Goal: Task Accomplishment & Management: Manage account settings

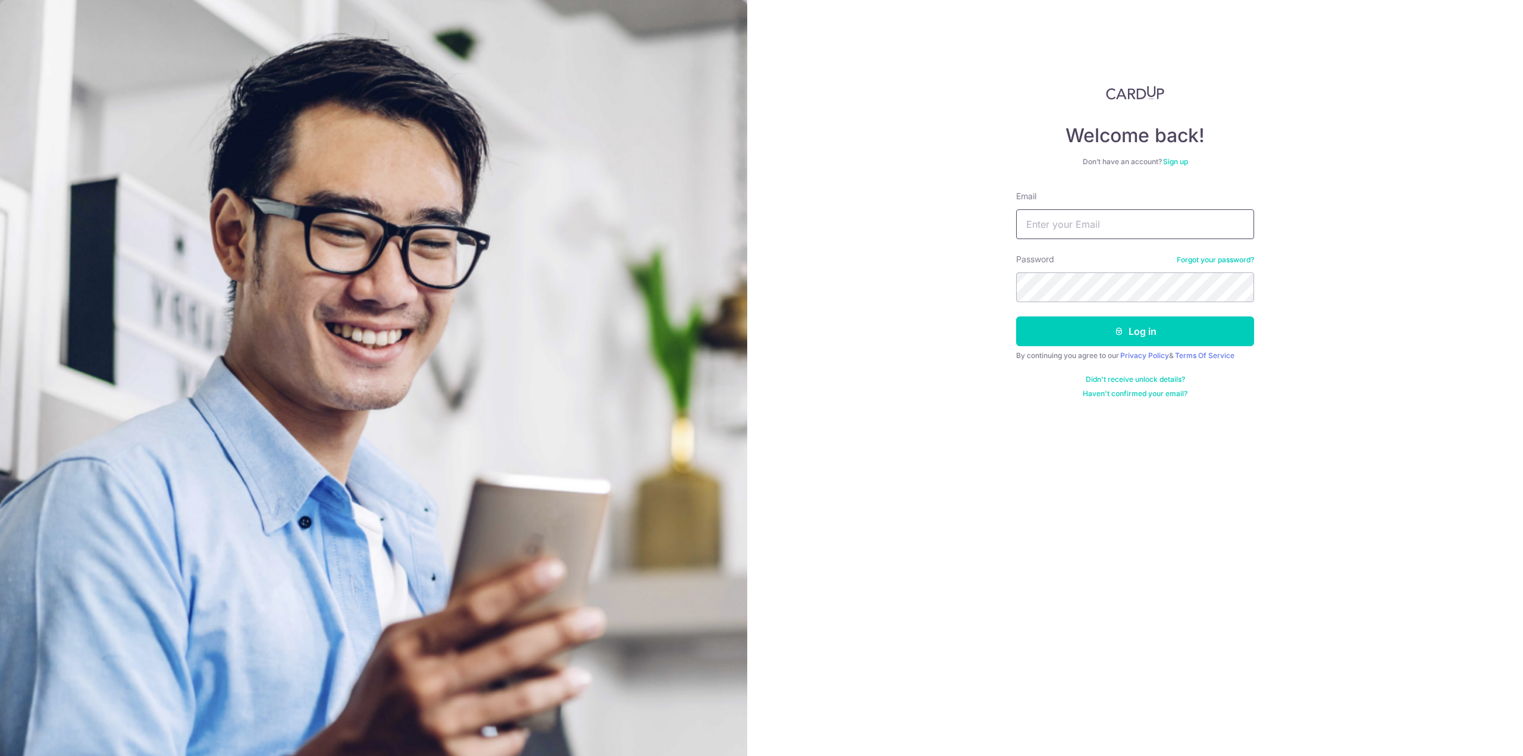
click at [1040, 220] on input "Email" at bounding box center [1135, 224] width 238 height 30
type input "[EMAIL_ADDRESS][DOMAIN_NAME]"
click at [1016, 316] on button "Log in" at bounding box center [1135, 331] width 238 height 30
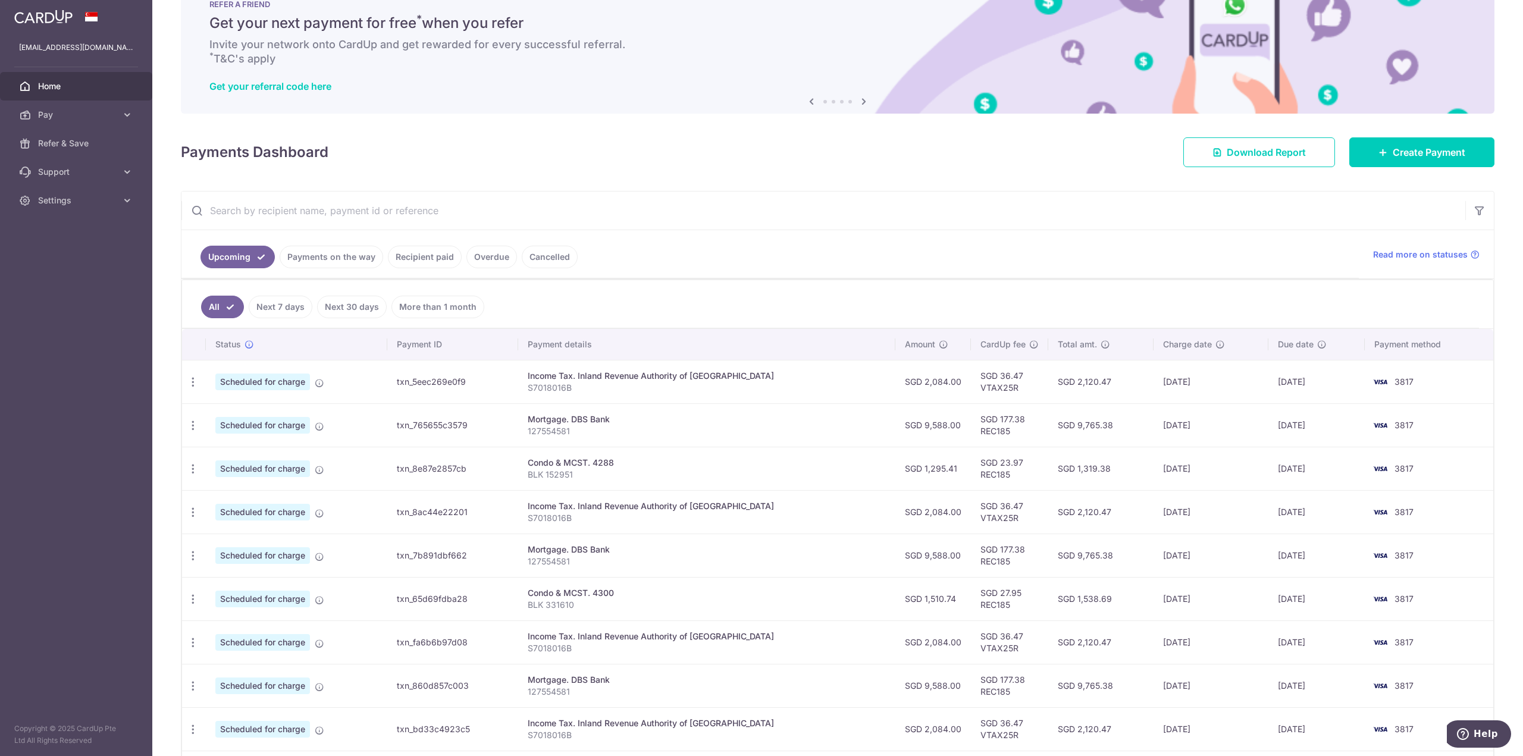
scroll to position [158, 0]
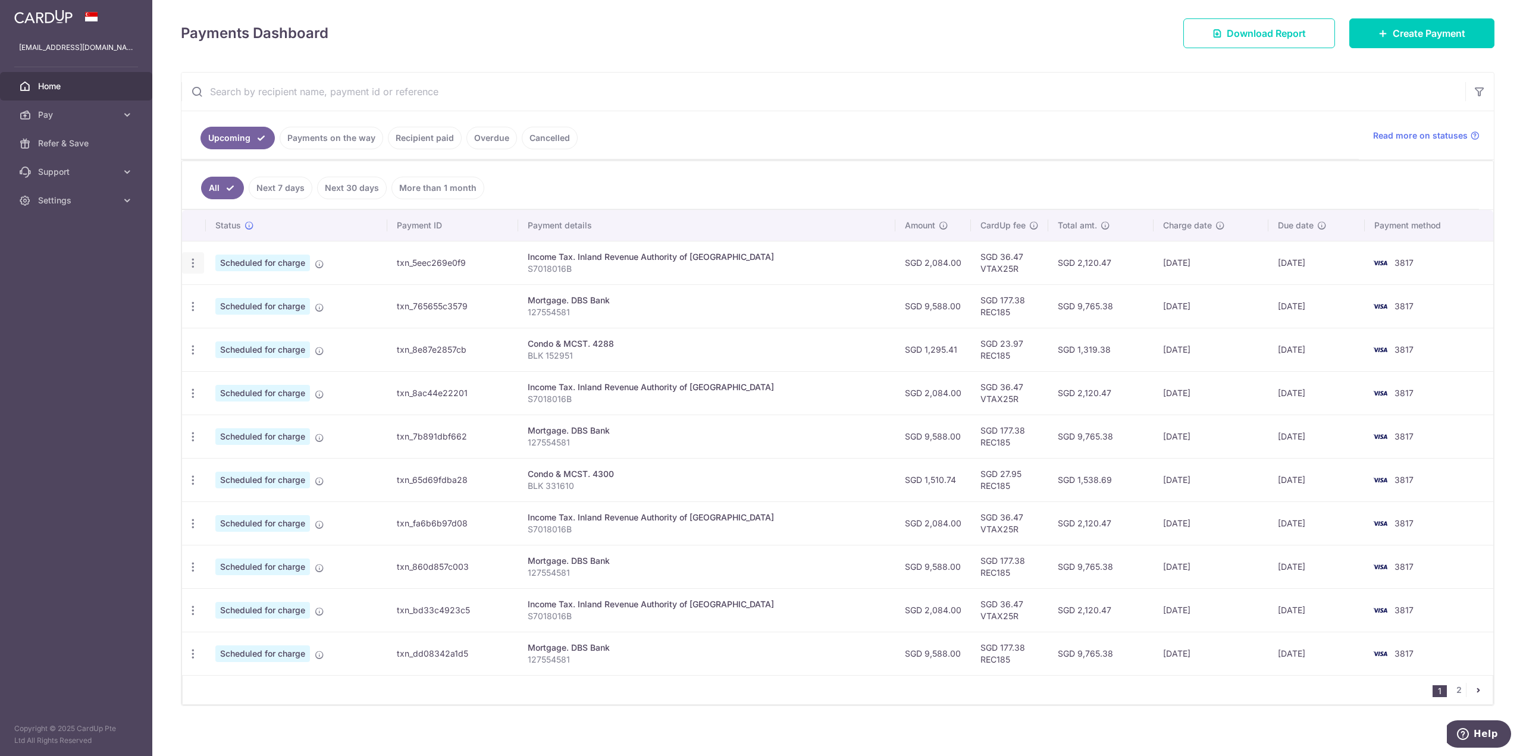
click at [190, 263] on icon "button" at bounding box center [193, 263] width 12 height 12
click at [252, 291] on span "Update payment" at bounding box center [256, 295] width 81 height 14
radio input "true"
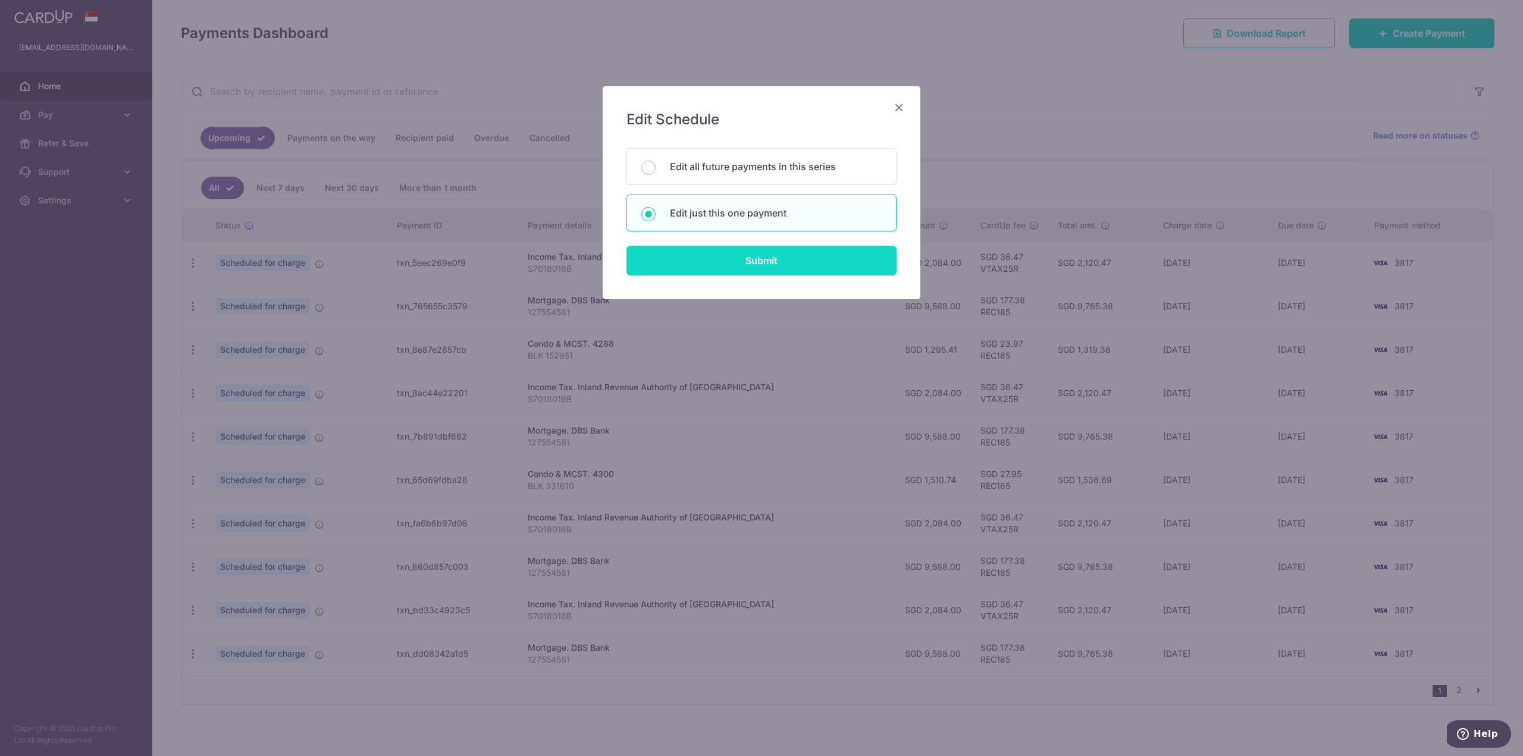
click at [726, 253] on input "Submit" at bounding box center [761, 261] width 270 height 30
radio input "true"
type input "2,084.00"
type input "[DATE]"
type input "S7018016B"
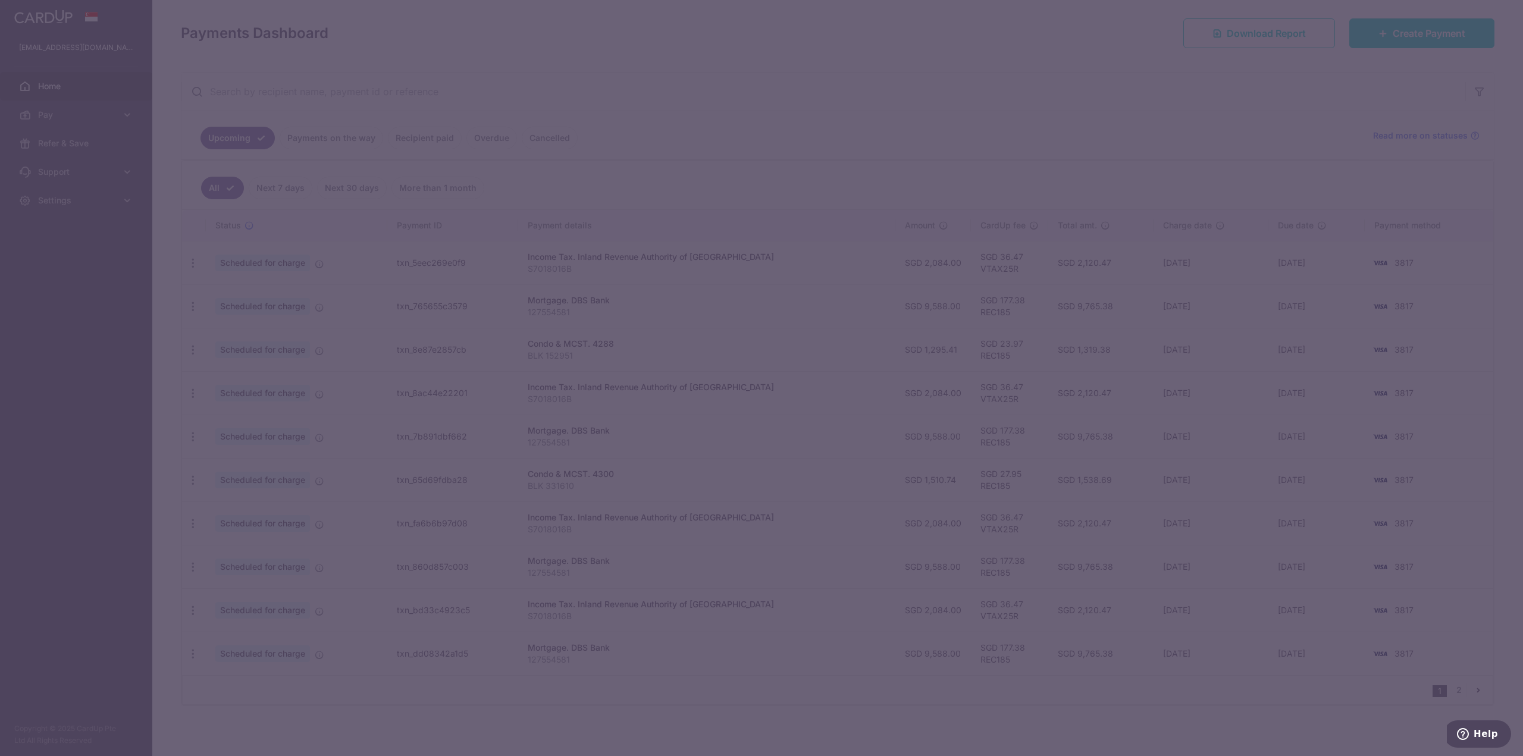
type input "VTAX25R"
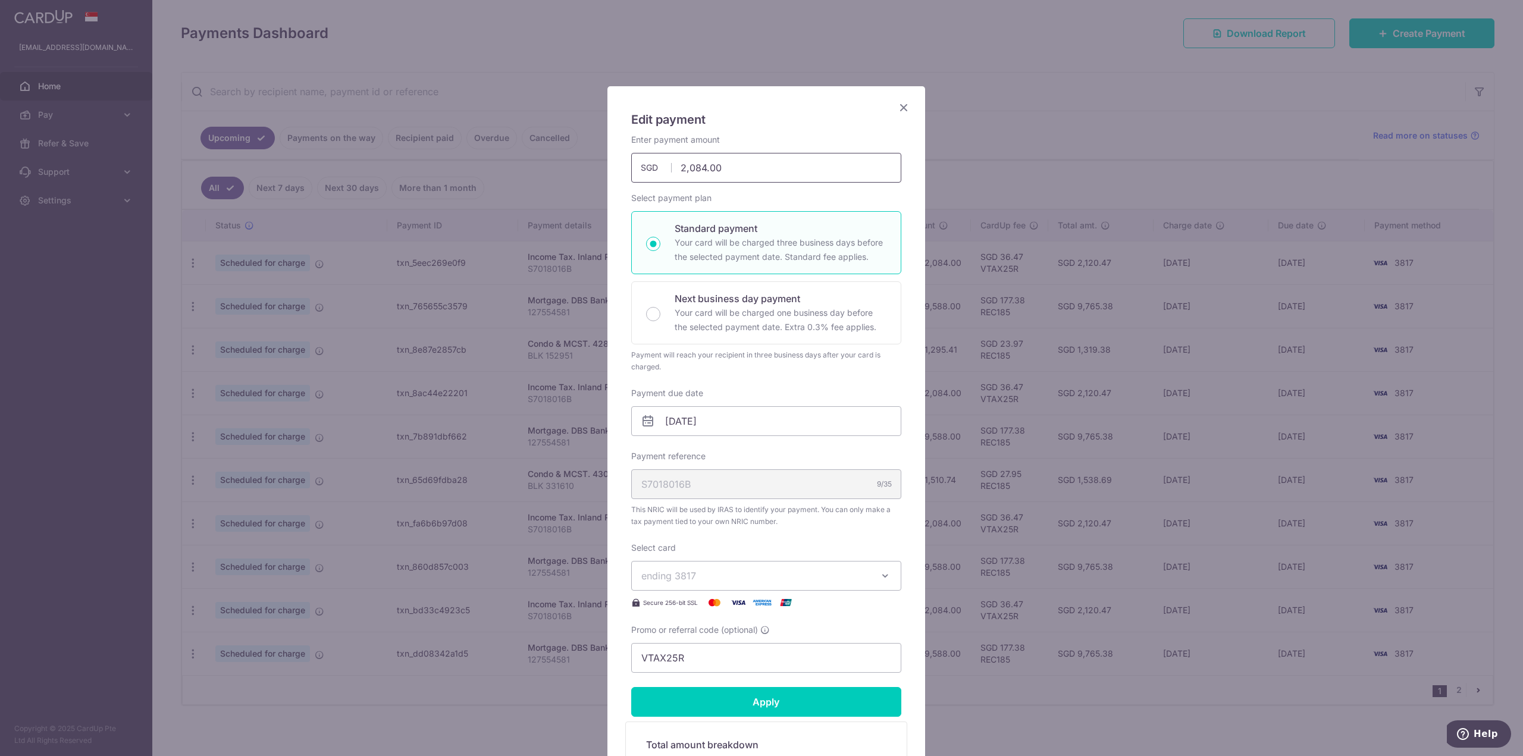
click at [696, 166] on input "2,084.00" at bounding box center [766, 168] width 270 height 30
click at [898, 105] on icon "Close" at bounding box center [903, 107] width 14 height 15
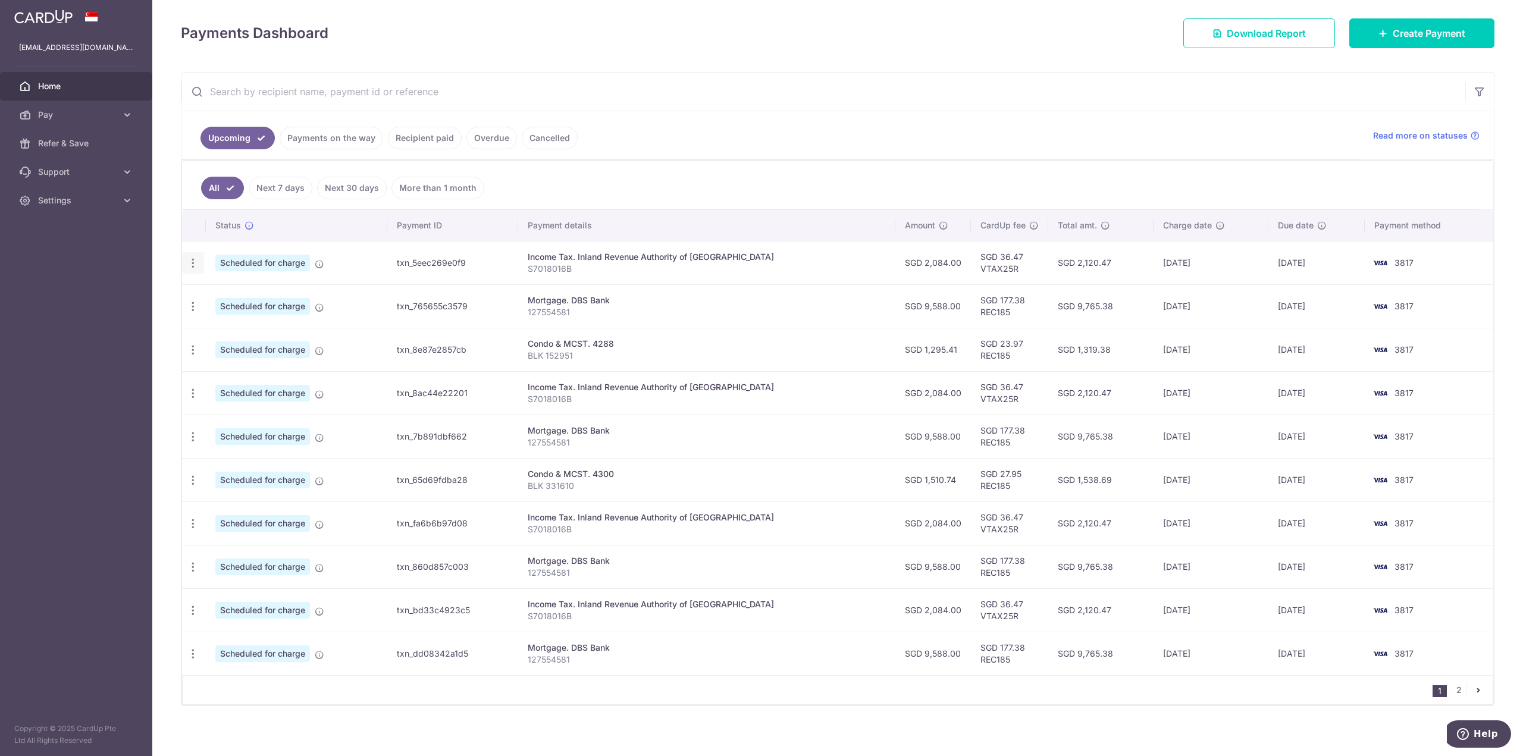
click at [192, 257] on icon "button" at bounding box center [193, 263] width 12 height 12
click at [222, 291] on span "Update payment" at bounding box center [256, 295] width 81 height 14
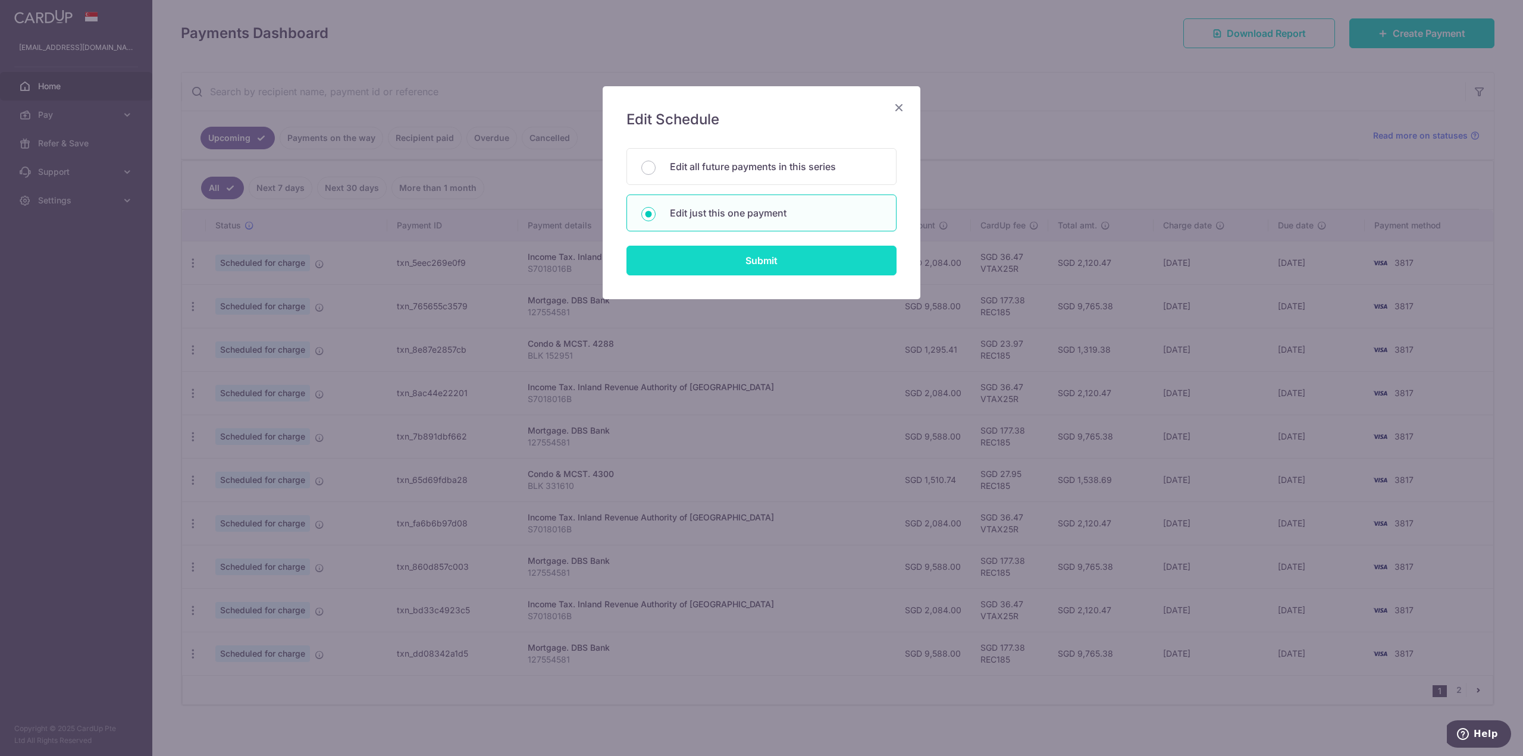
click at [733, 263] on input "Submit" at bounding box center [761, 261] width 270 height 30
type input "2,084.00"
radio input "true"
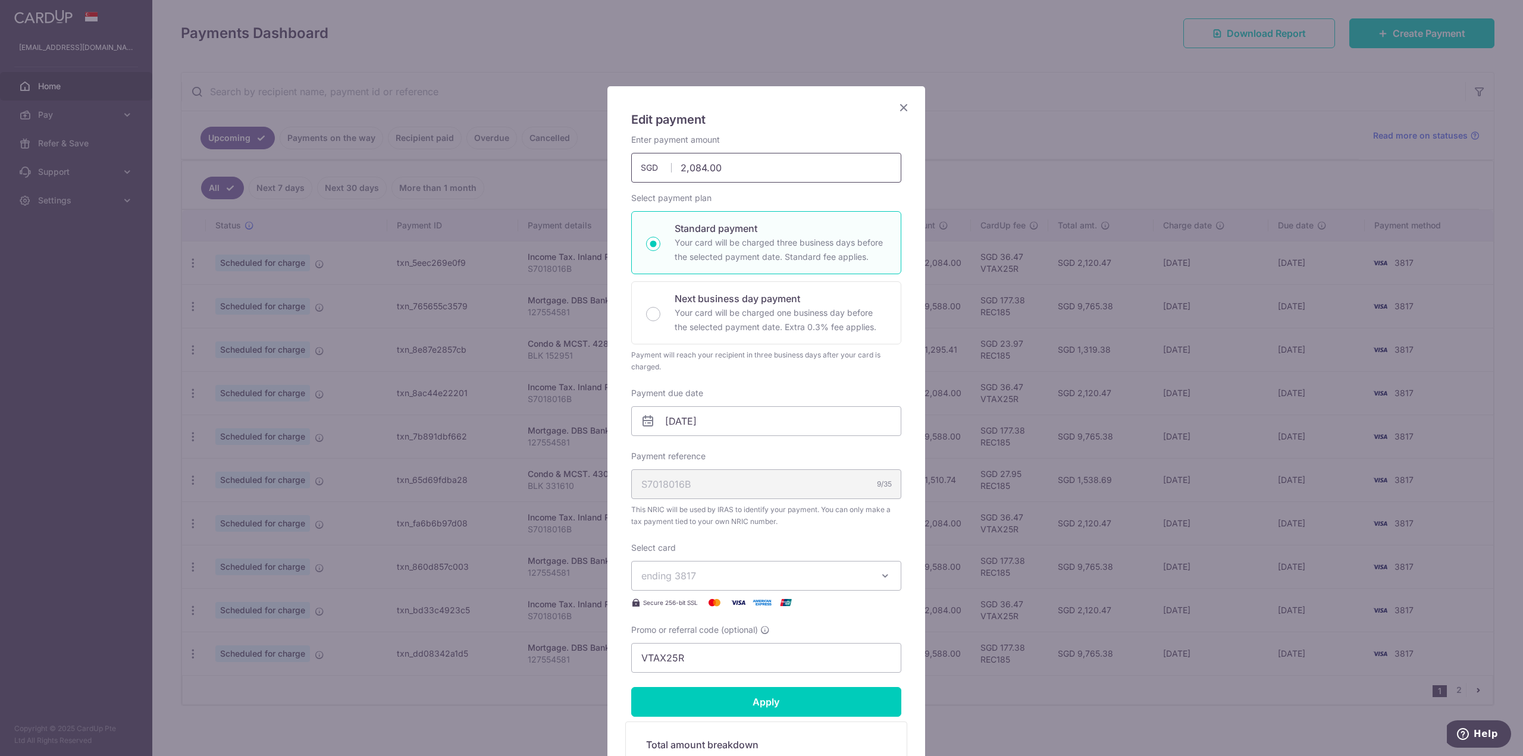
click at [746, 168] on input "2,084.00" at bounding box center [766, 168] width 270 height 30
type input "2,086.00"
click at [760, 698] on form "By clicking apply, you will make changes to all payments to Inland Revenue Auth…" at bounding box center [766, 494] width 270 height 720
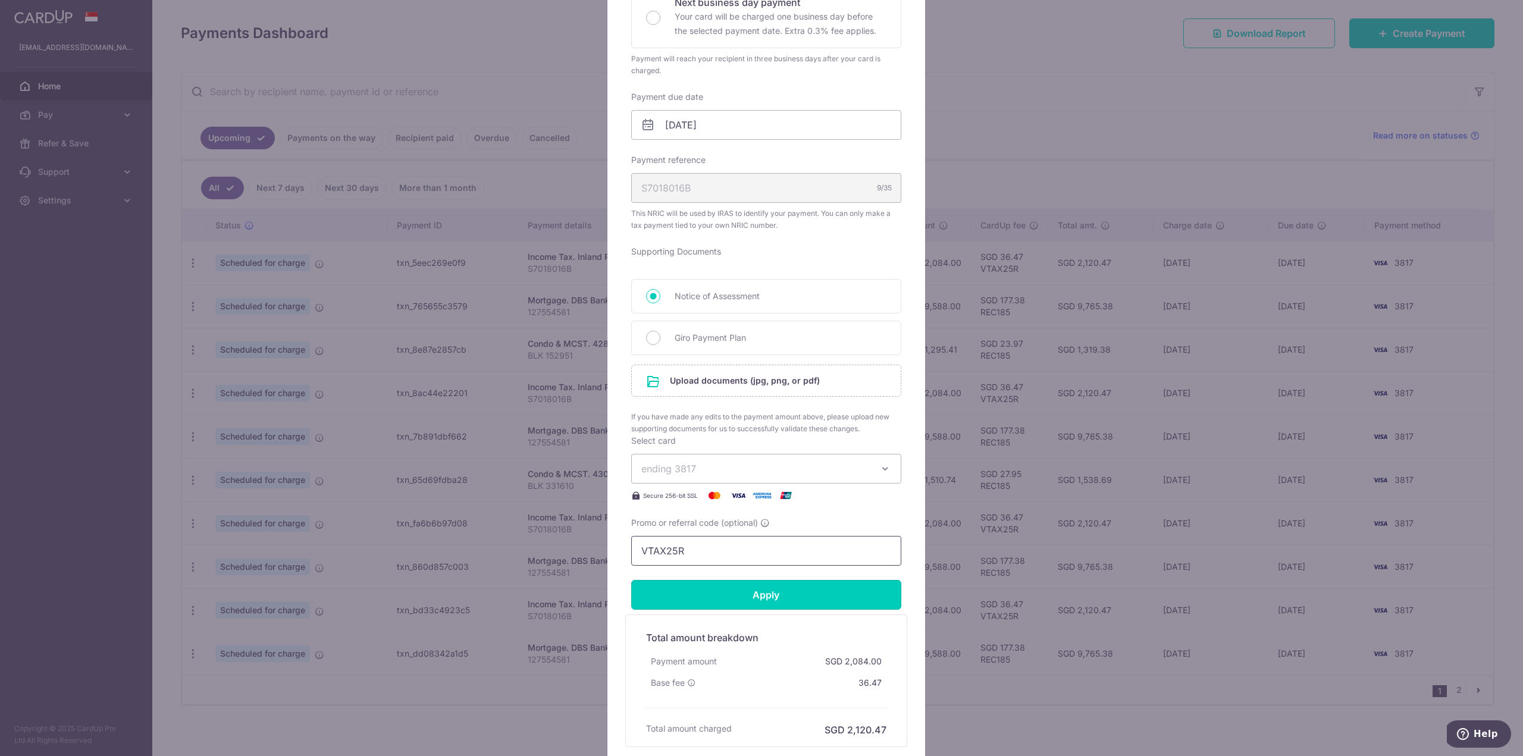
scroll to position [297, 0]
click at [784, 467] on span "ending 3817" at bounding box center [755, 467] width 228 height 14
click at [735, 578] on span "**** 0918" at bounding box center [766, 580] width 250 height 14
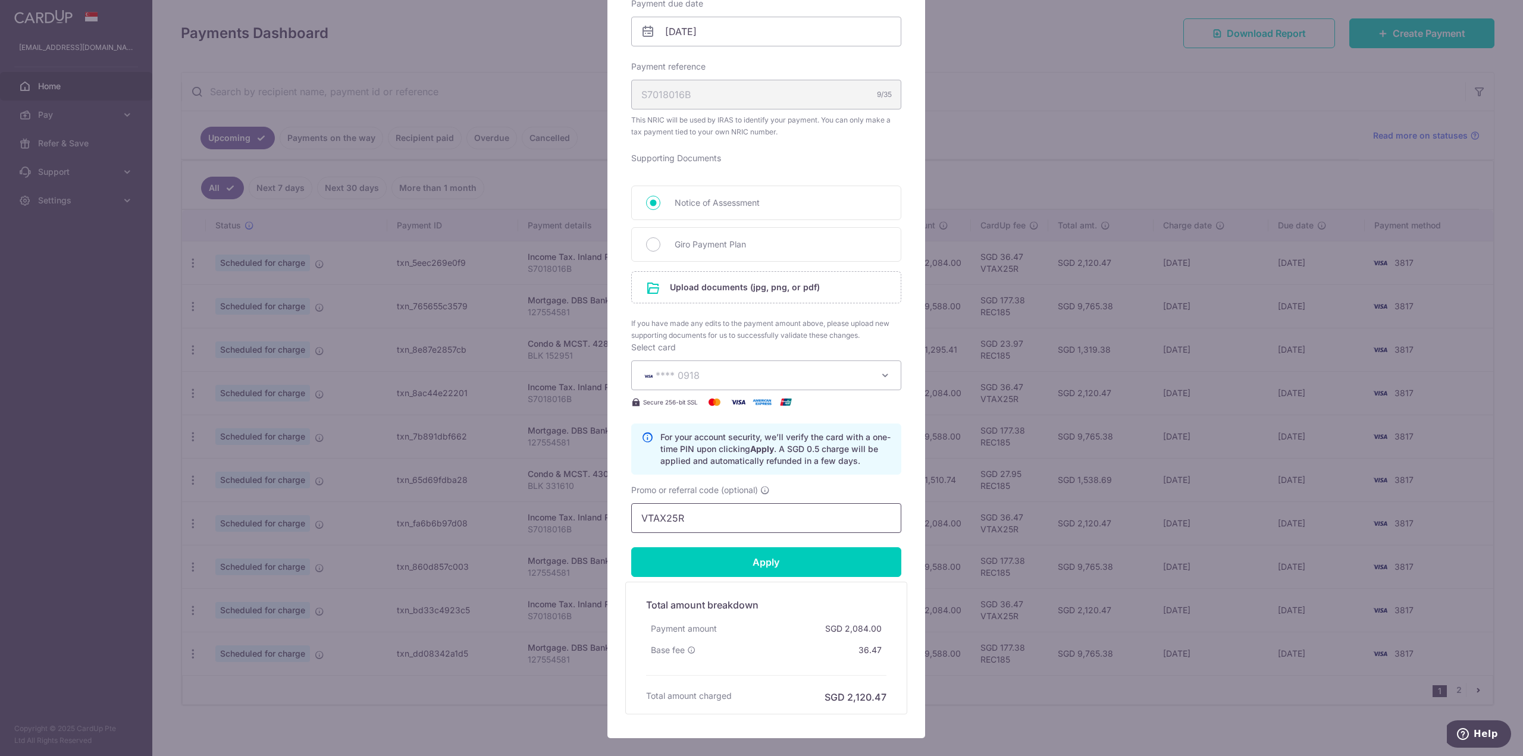
scroll to position [416, 0]
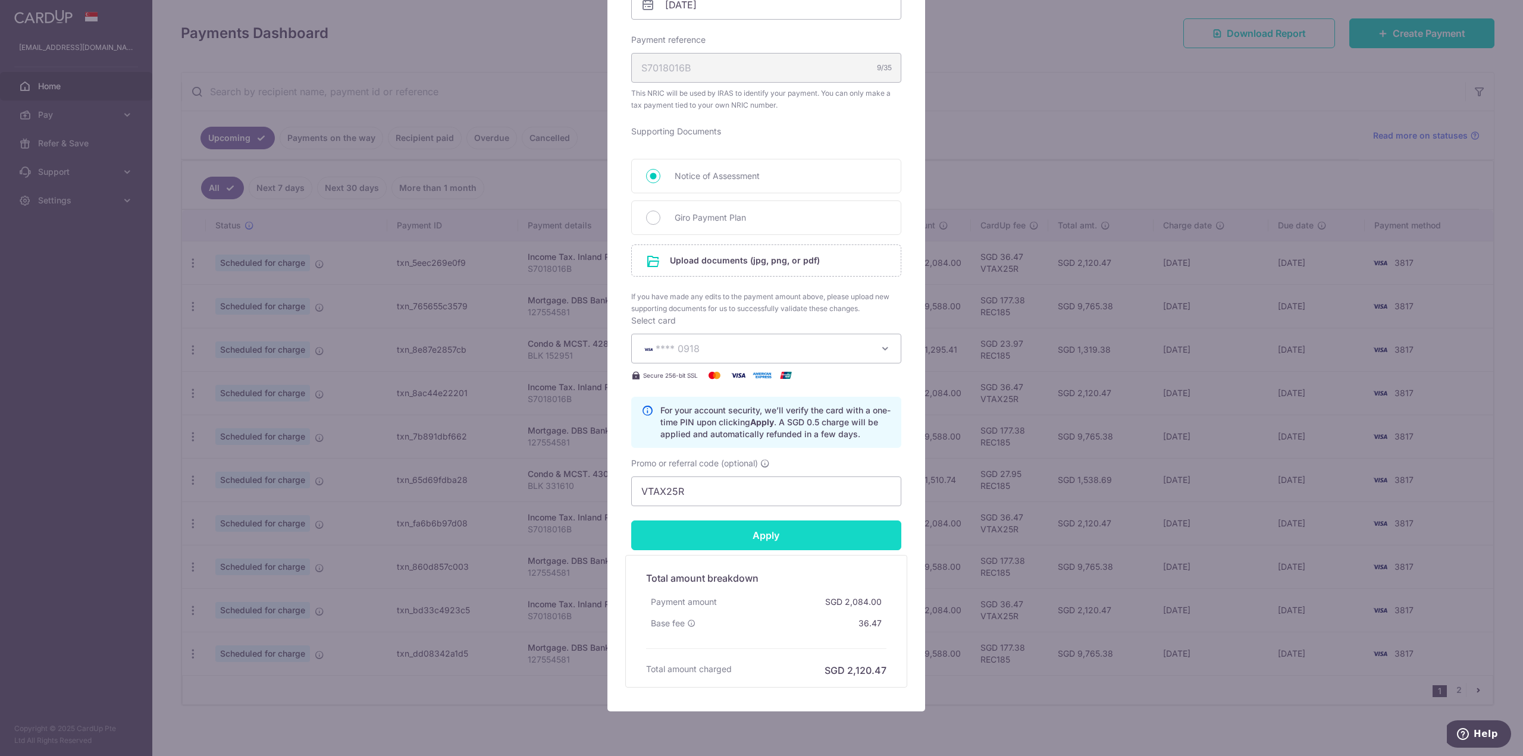
click at [767, 528] on input "Apply" at bounding box center [766, 535] width 270 height 30
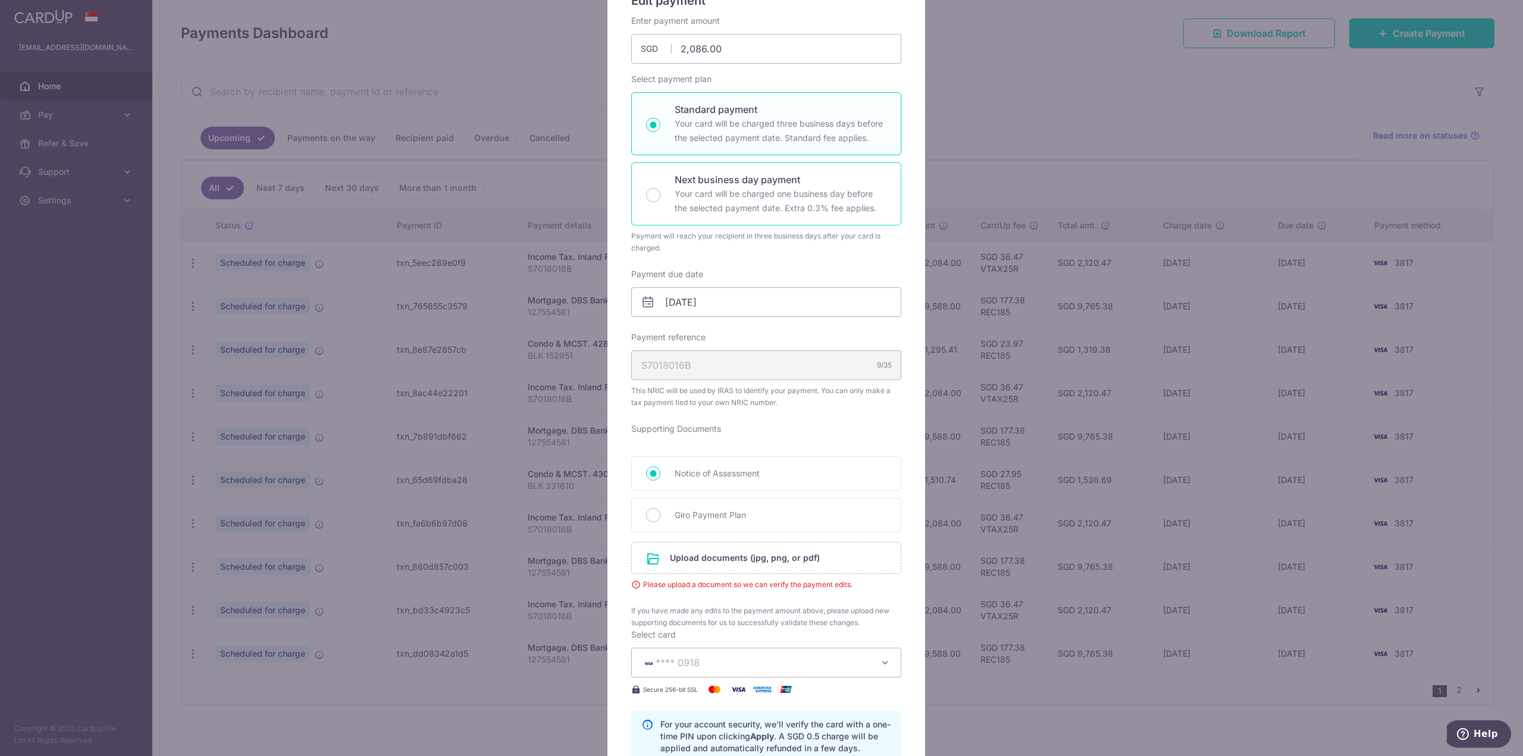
scroll to position [0, 0]
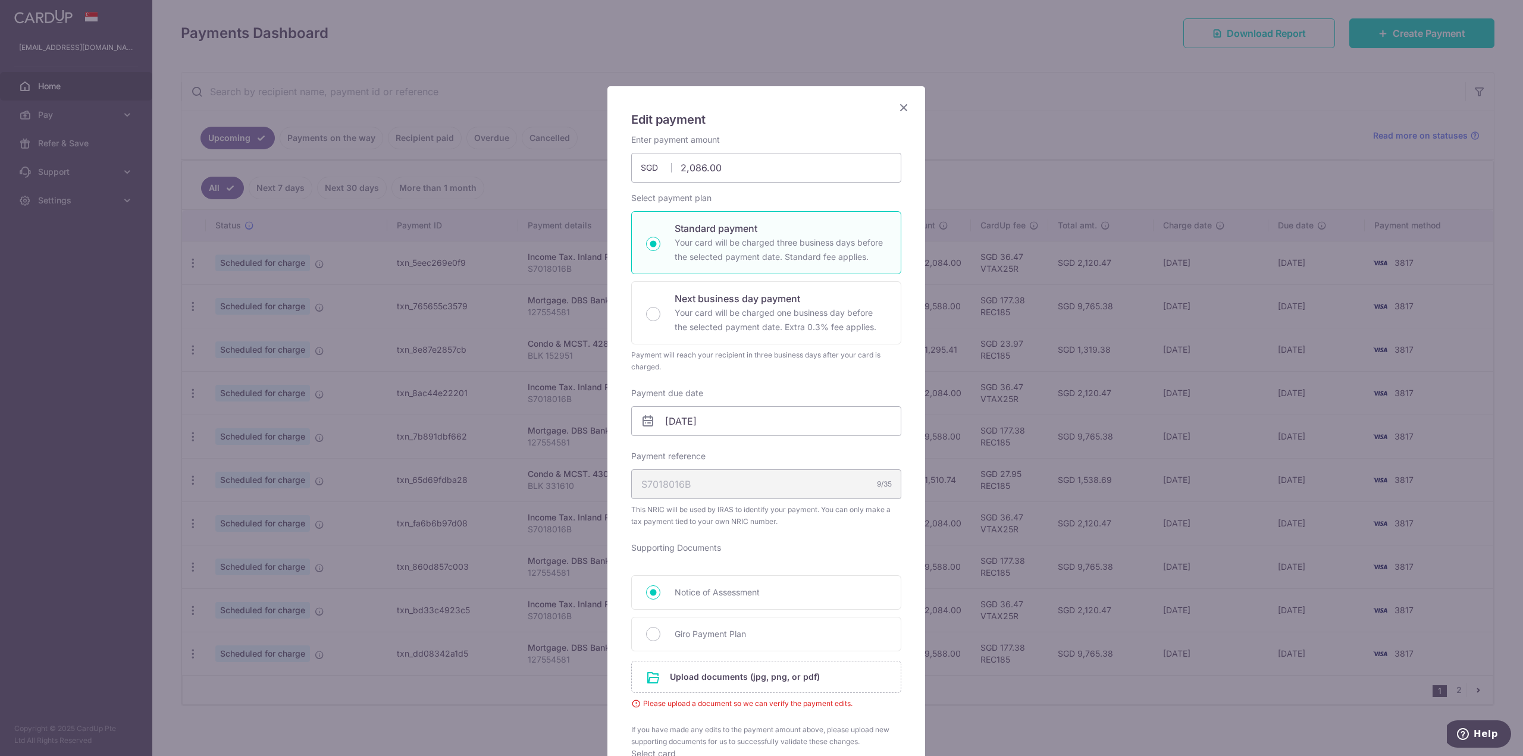
click at [900, 103] on icon "Close" at bounding box center [903, 107] width 14 height 15
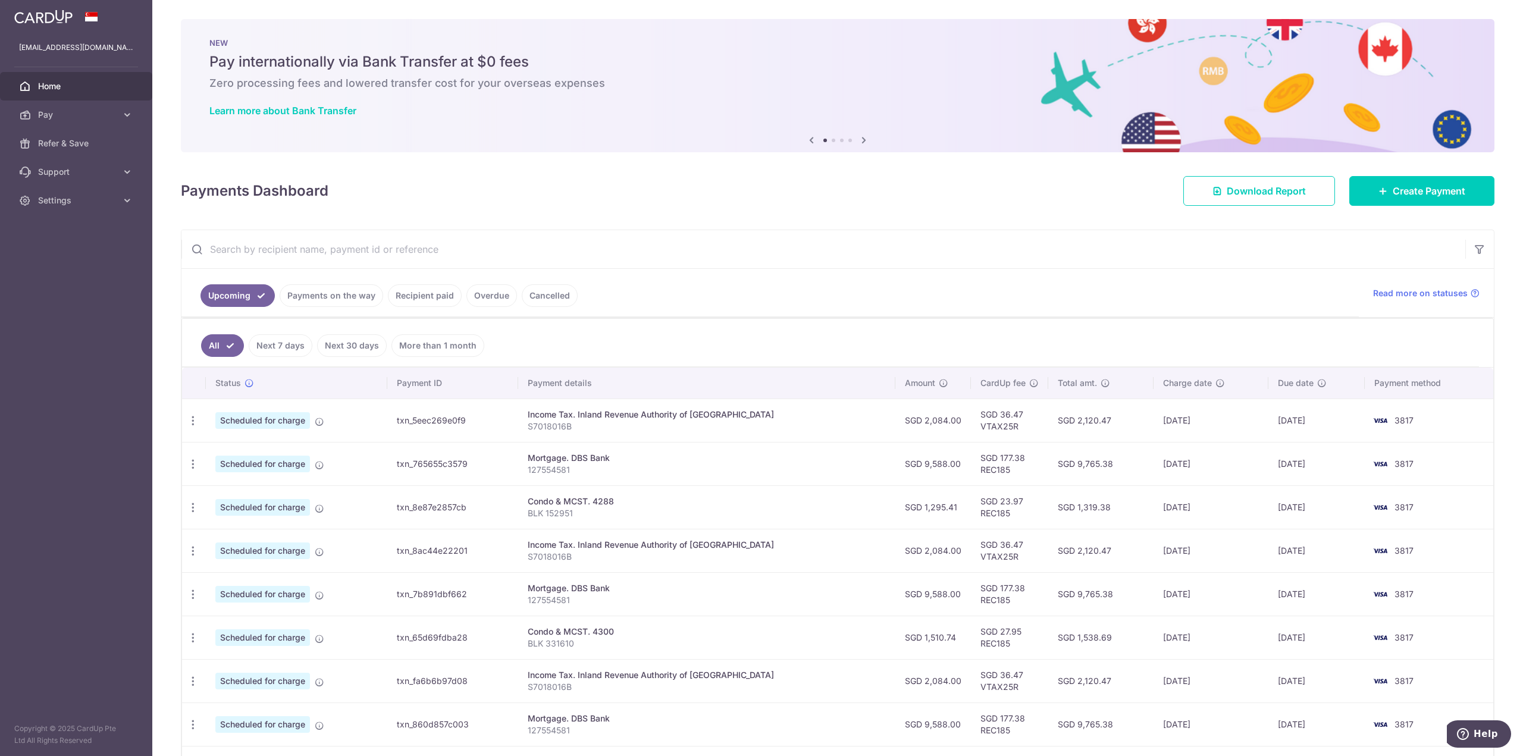
scroll to position [119, 0]
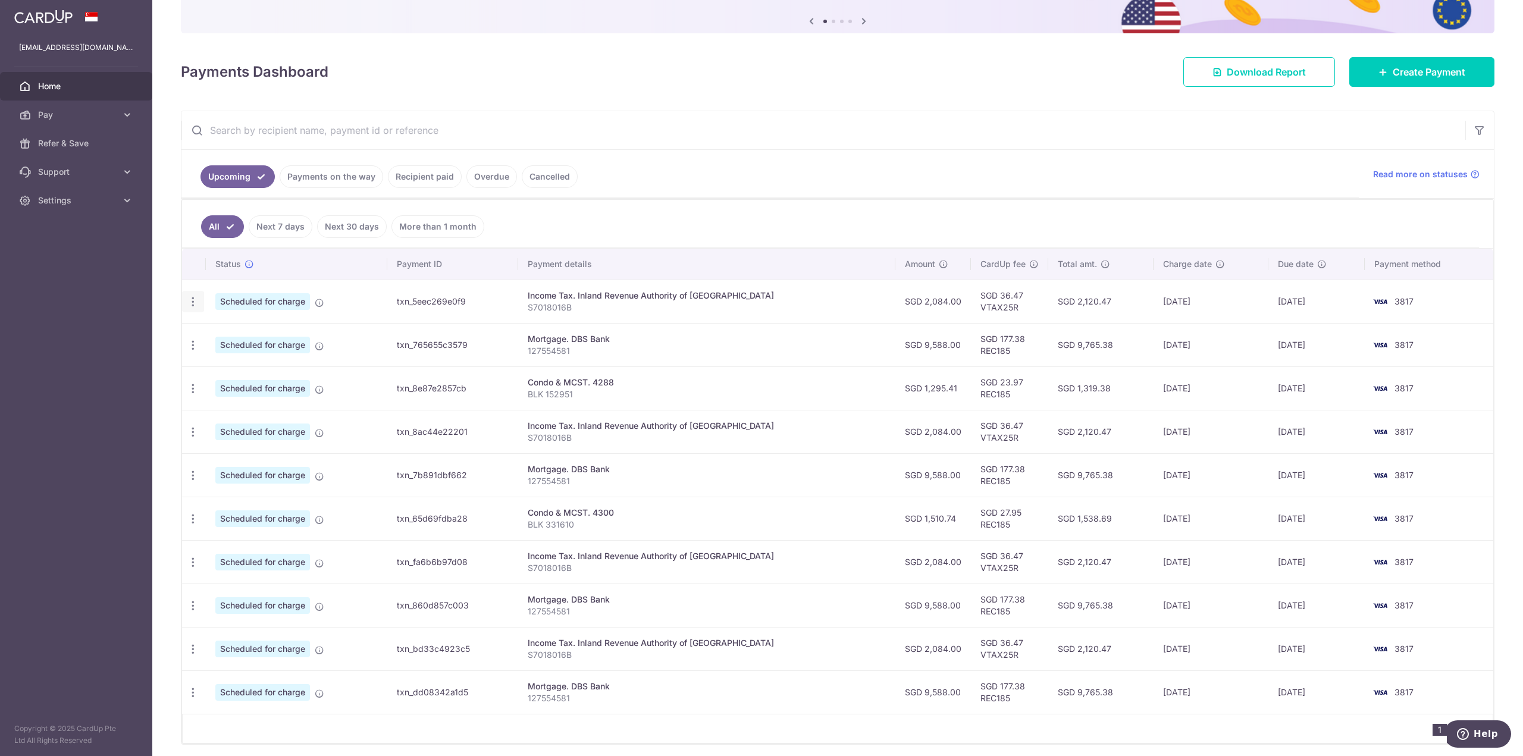
click at [193, 299] on icon "button" at bounding box center [193, 302] width 12 height 12
click at [231, 336] on span "Update payment" at bounding box center [256, 334] width 81 height 14
radio input "true"
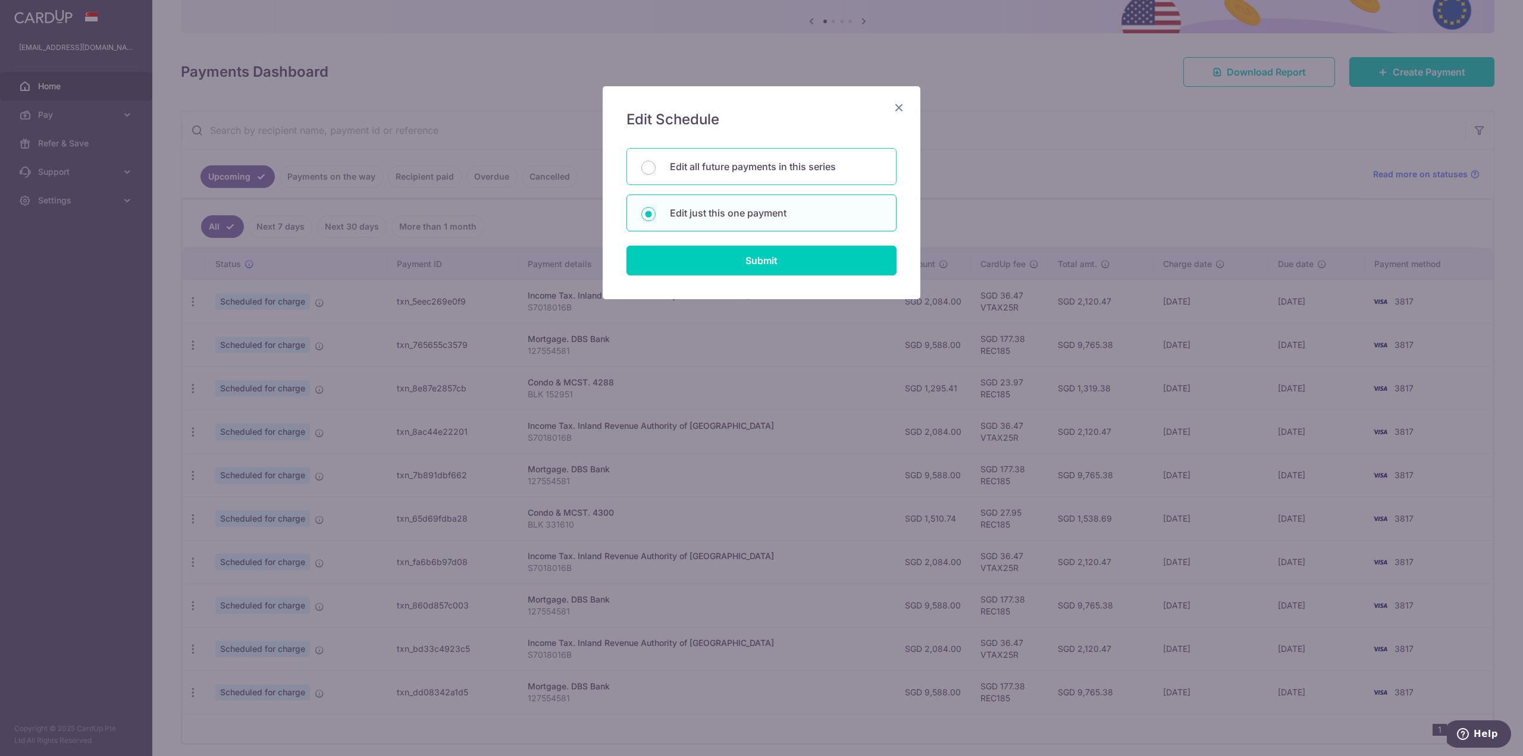
click at [732, 165] on p "Edit all future payments in this series" at bounding box center [776, 166] width 212 height 14
click at [655, 165] on input "Edit all future payments in this series" at bounding box center [648, 168] width 14 height 14
click at [718, 218] on p "Edit just this one payment" at bounding box center [776, 213] width 212 height 14
click at [655, 218] on input "Edit just this one payment" at bounding box center [648, 214] width 14 height 14
radio input "false"
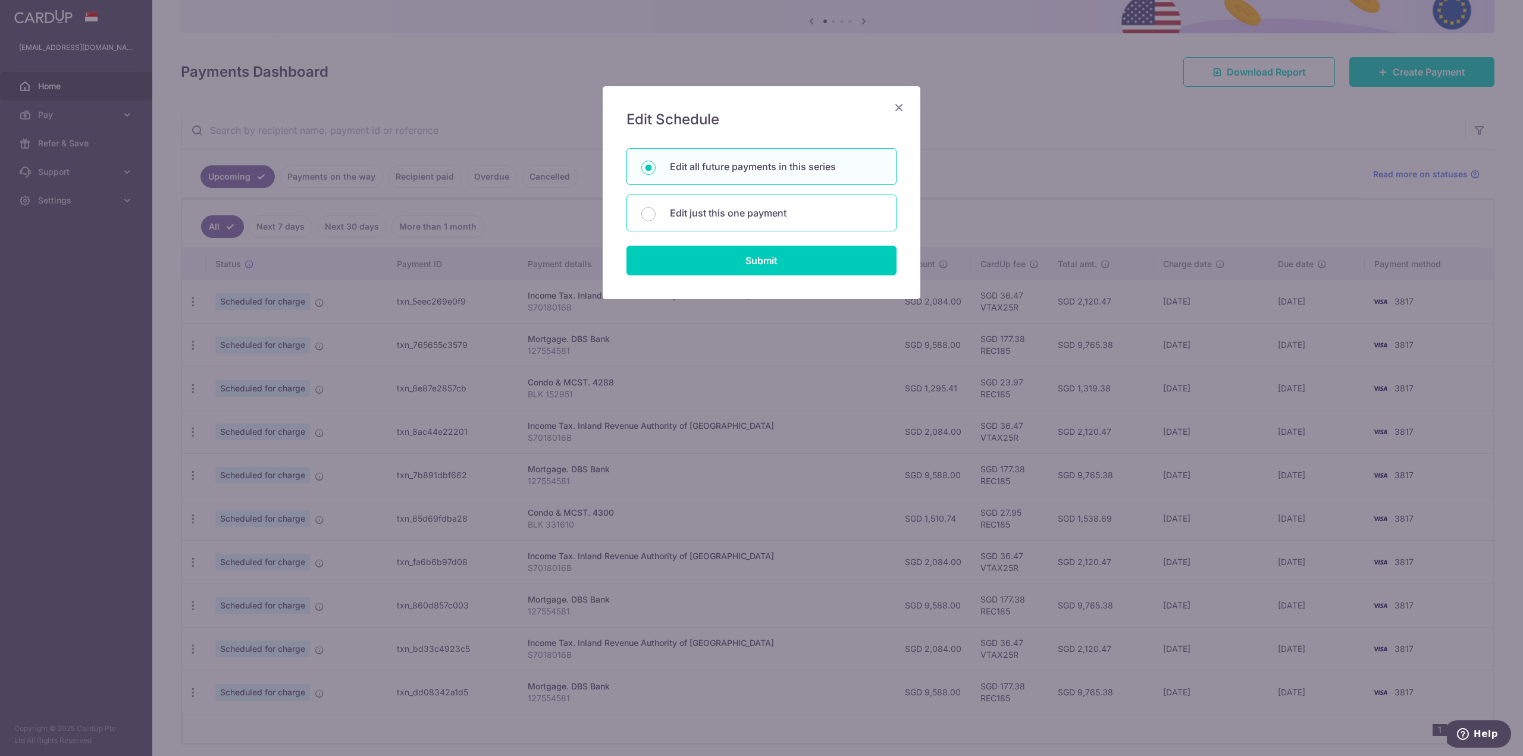
radio input "true"
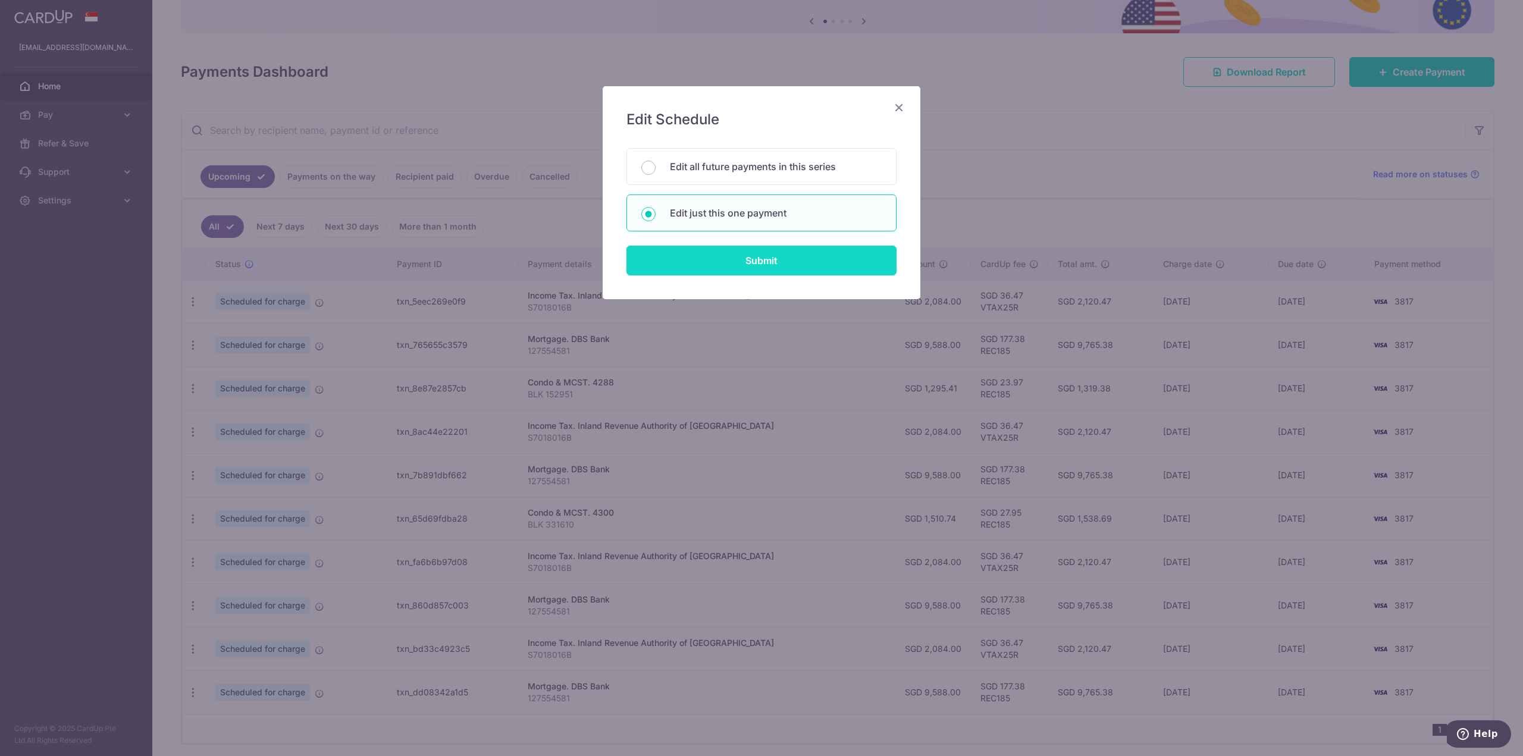
click at [736, 254] on input "Submit" at bounding box center [761, 261] width 270 height 30
radio input "true"
type input "2,084.00"
type input "[DATE]"
type input "S7018016B"
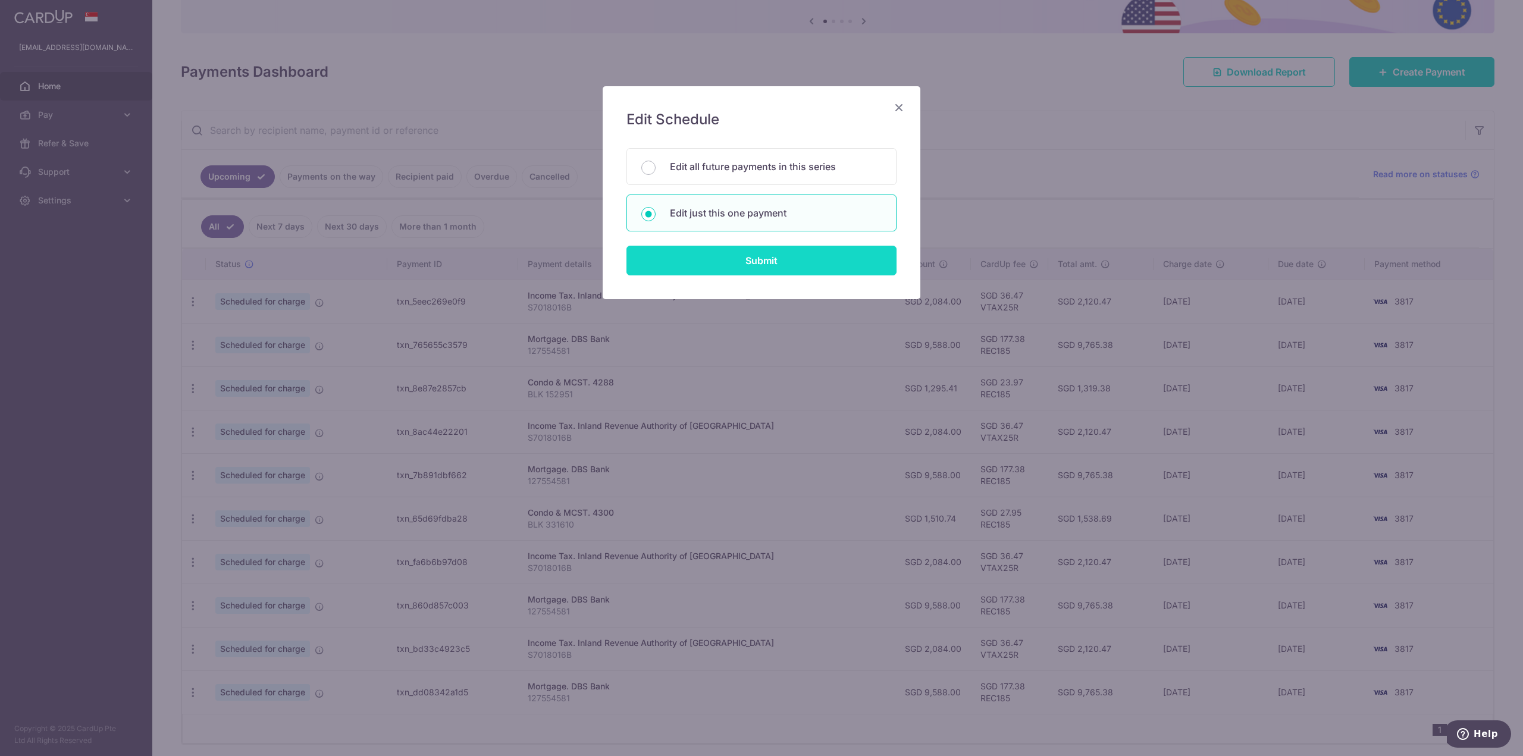
type input "VTAX25R"
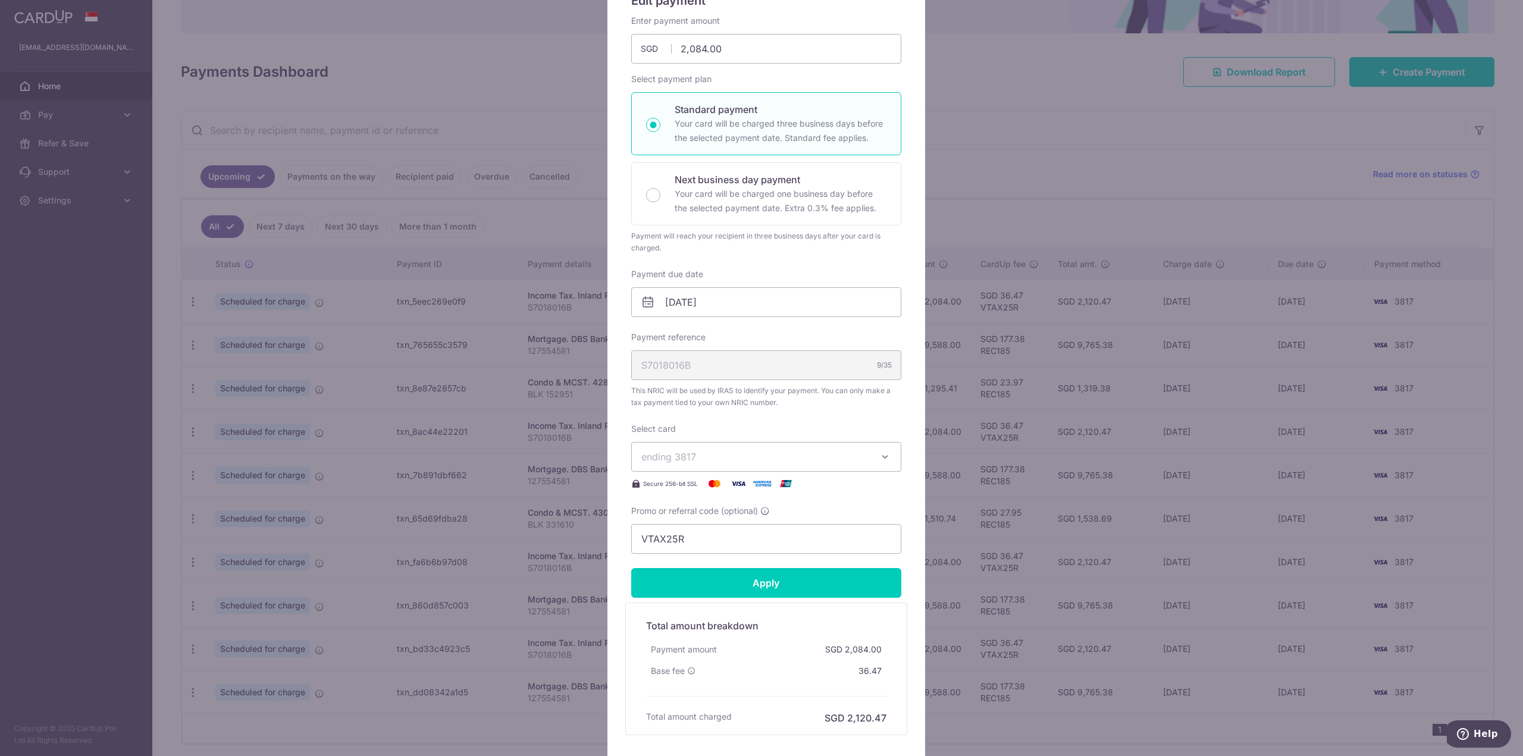
click at [710, 453] on span "ending 3817" at bounding box center [755, 457] width 228 height 14
click at [724, 569] on span "**** 0918" at bounding box center [766, 570] width 250 height 14
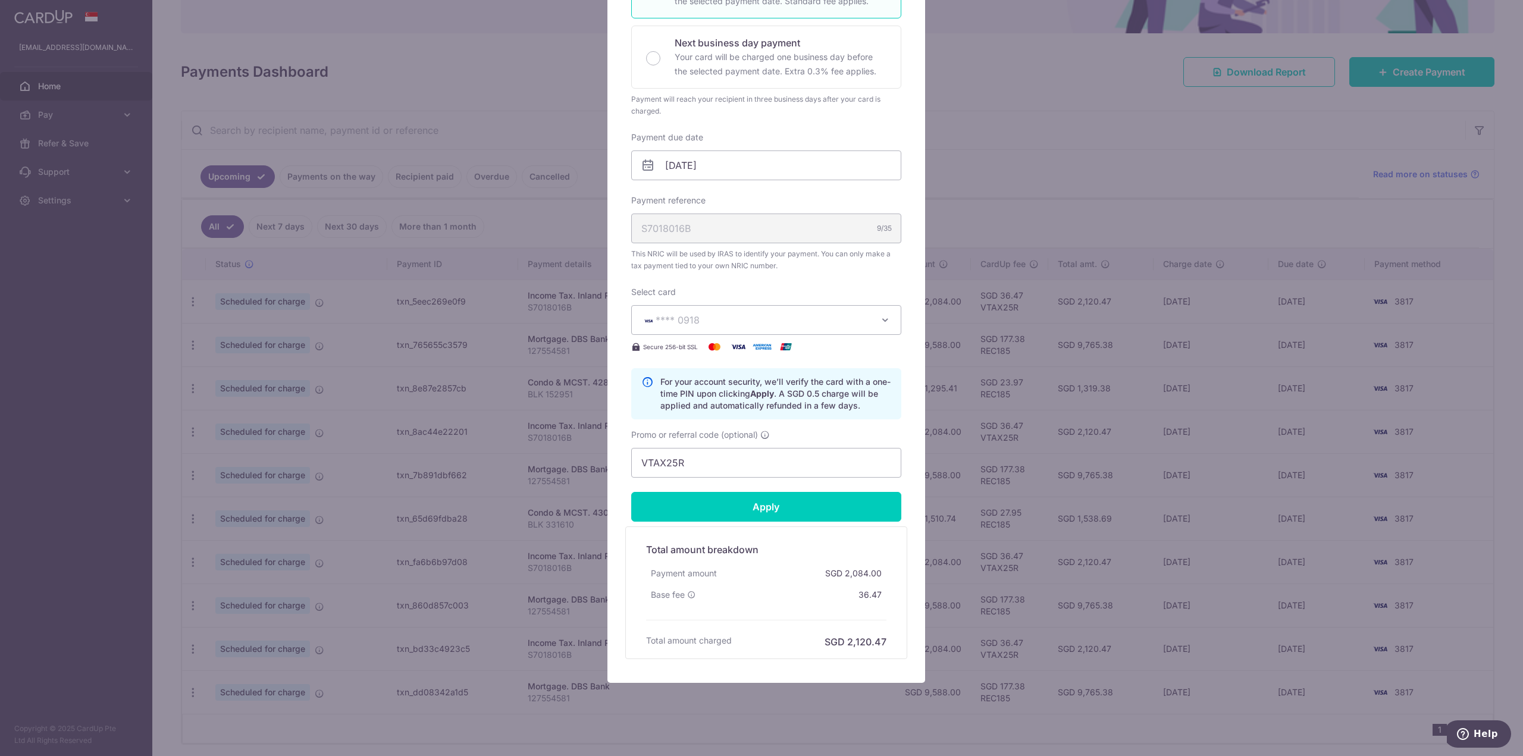
scroll to position [265, 0]
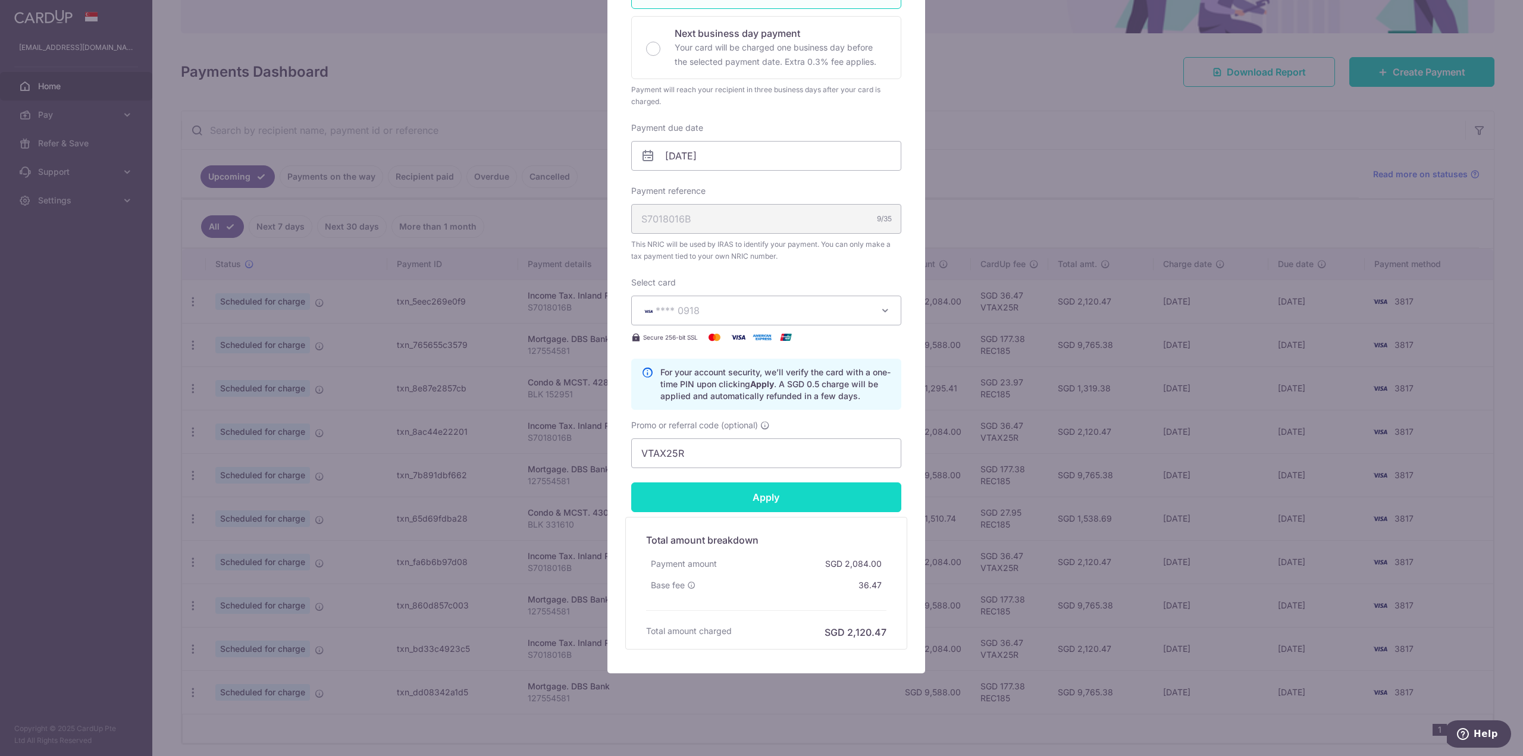
click at [735, 497] on input "Apply" at bounding box center [766, 497] width 270 height 30
type input "Successfully Applied"
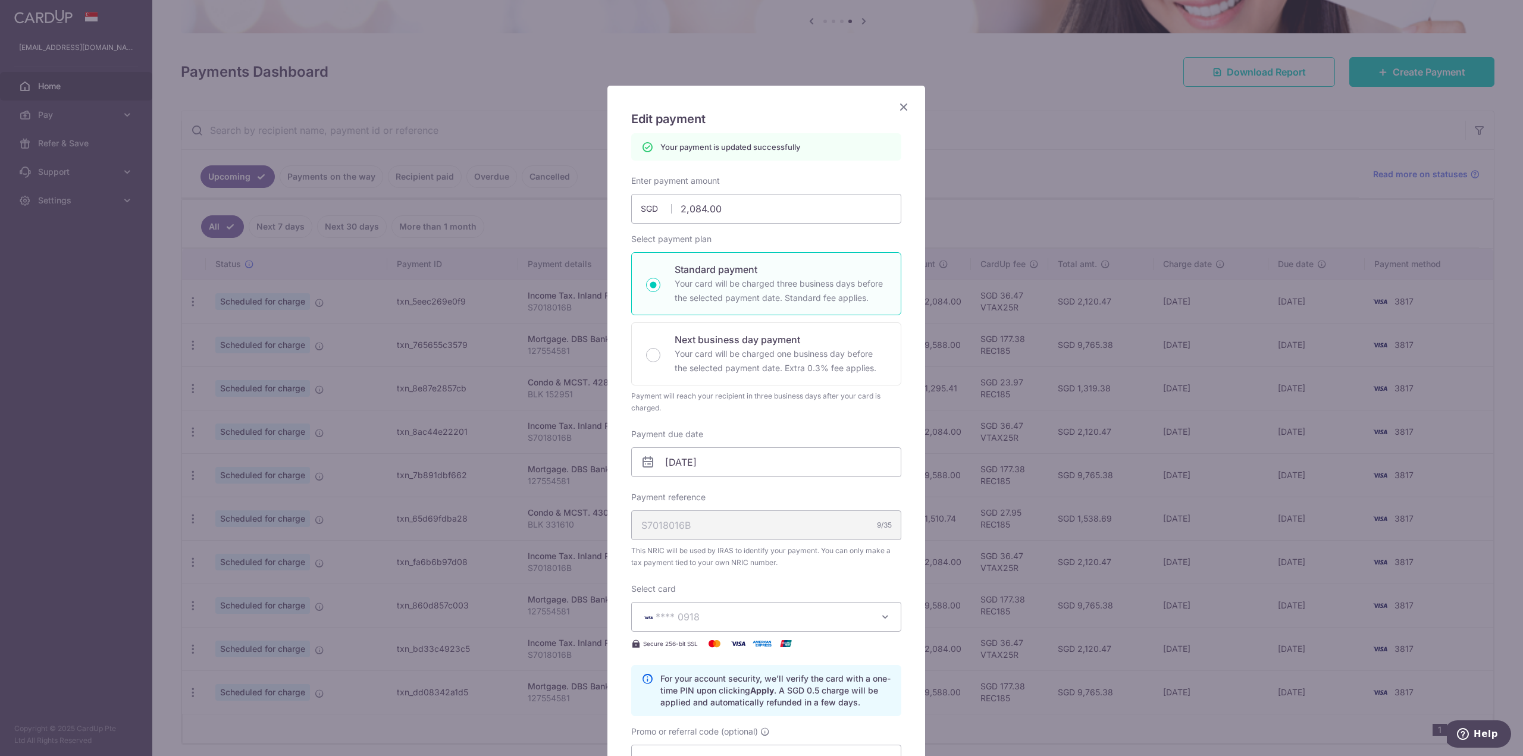
scroll to position [0, 0]
click at [896, 107] on icon "Close" at bounding box center [903, 107] width 14 height 15
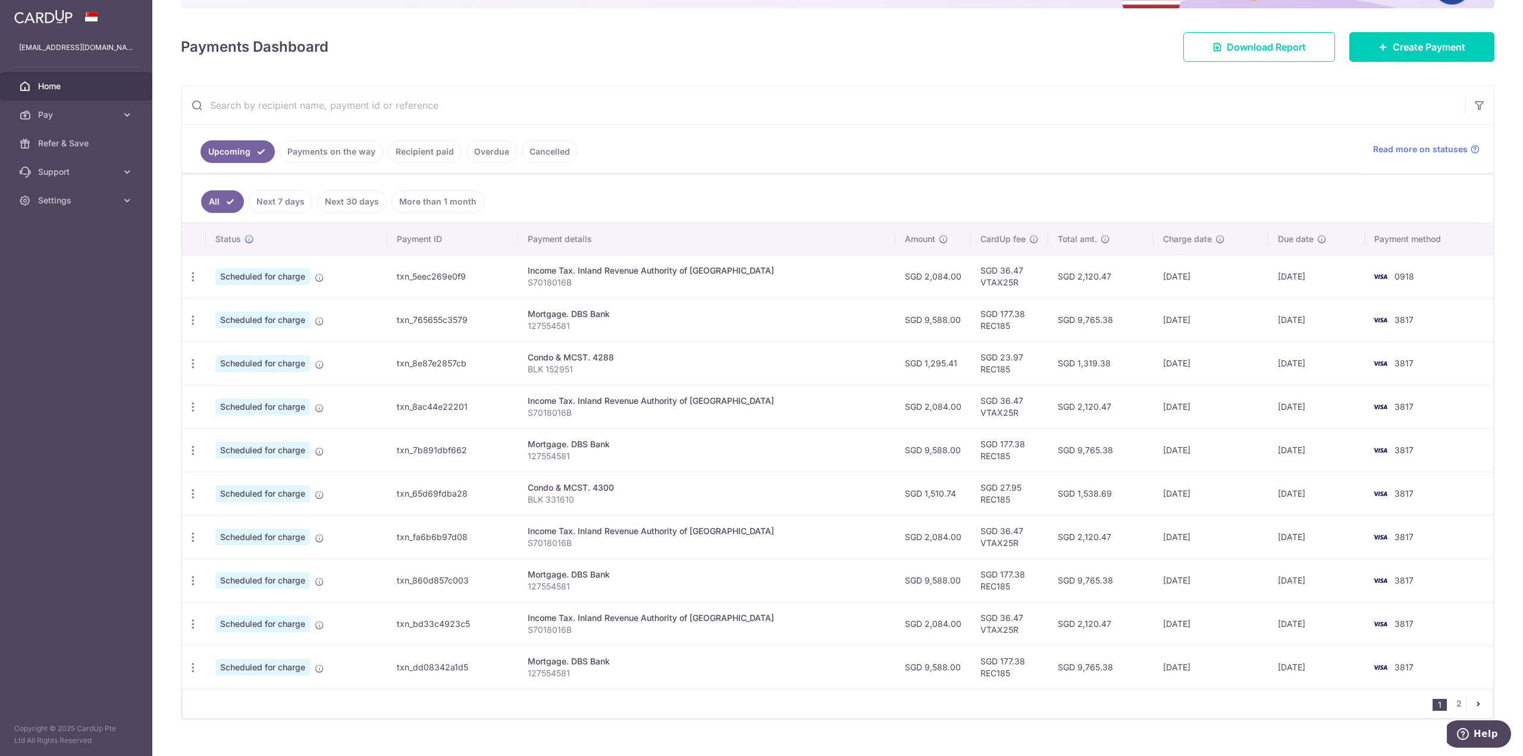
scroll to position [158, 0]
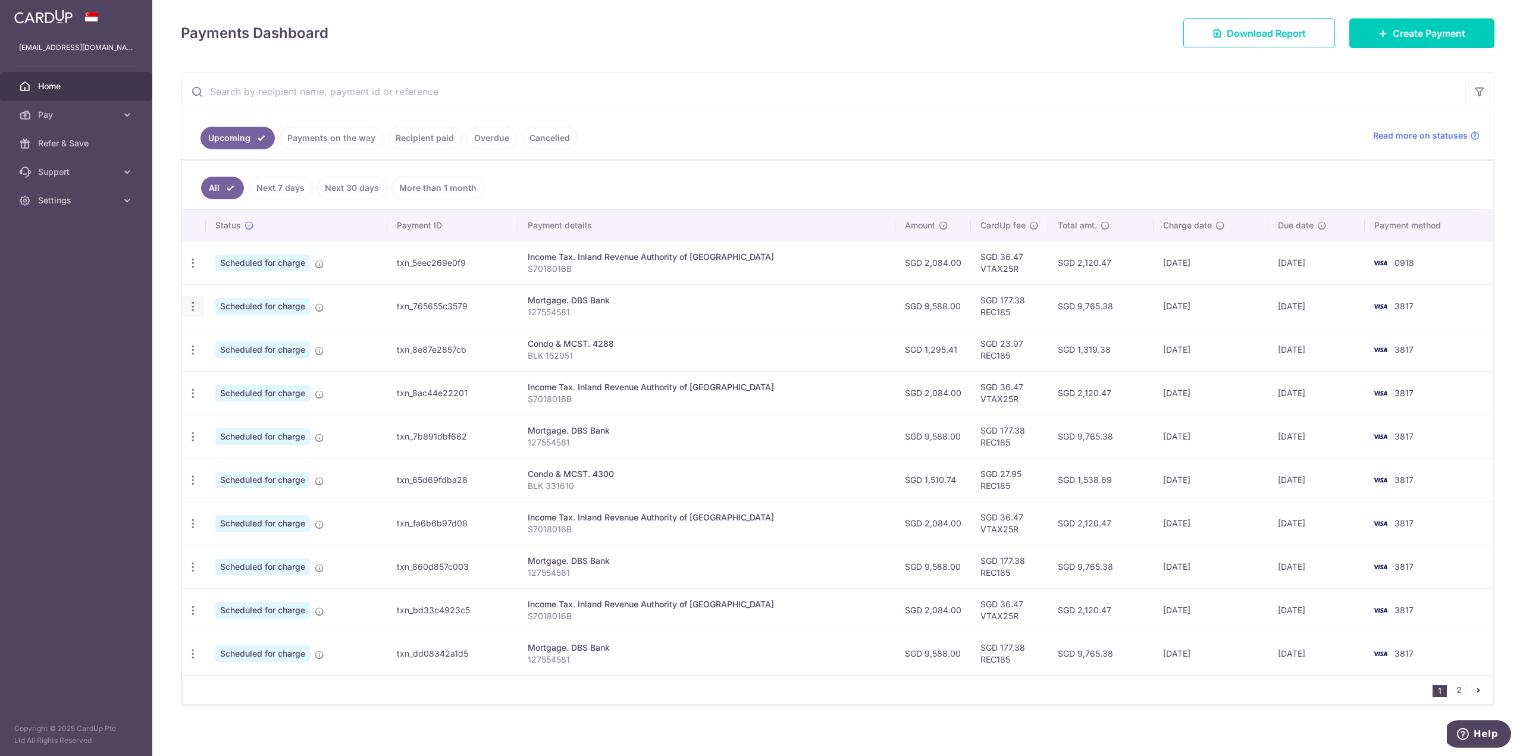
click at [197, 302] on icon "button" at bounding box center [193, 306] width 12 height 12
click at [253, 332] on span "Update payment" at bounding box center [256, 339] width 81 height 14
radio input "true"
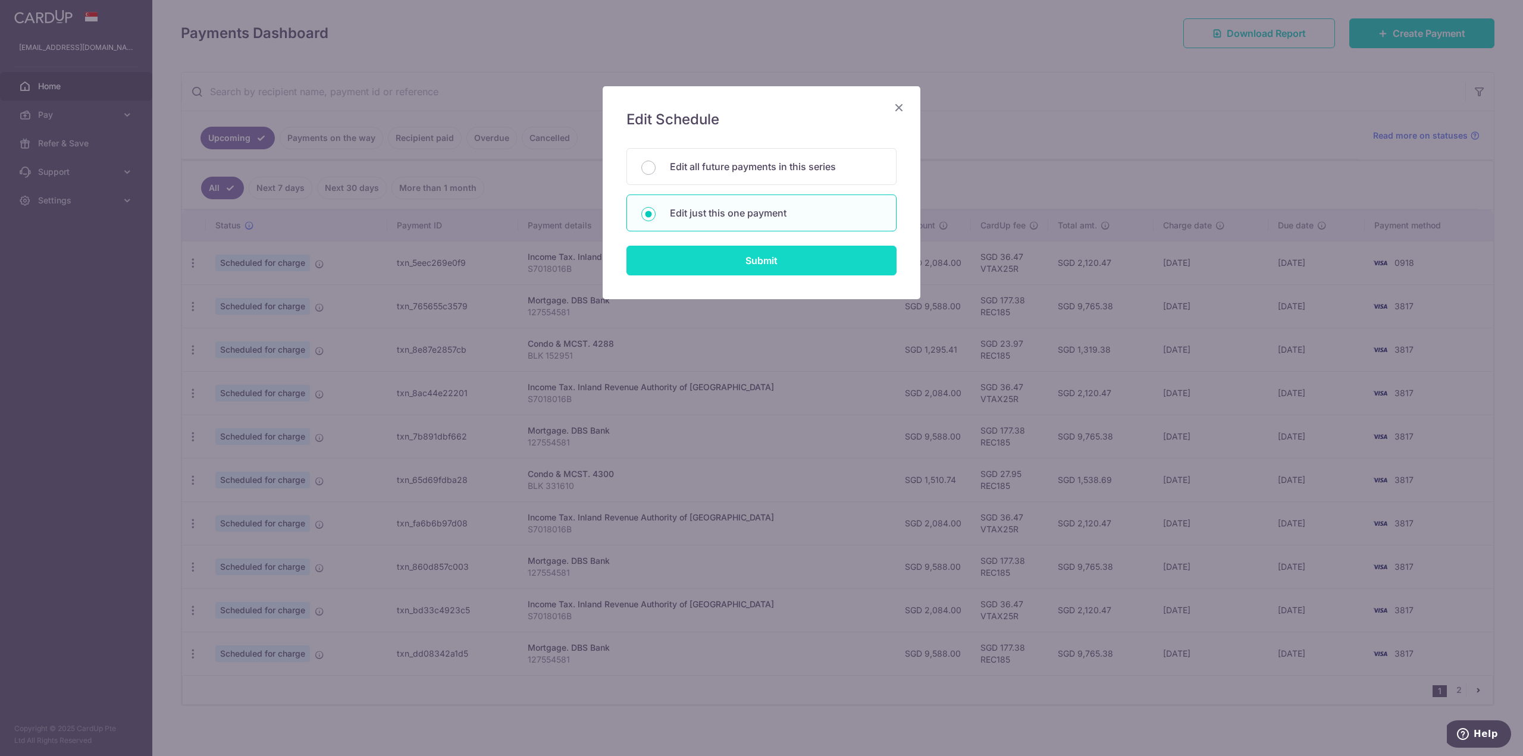
click at [716, 256] on input "Submit" at bounding box center [761, 261] width 270 height 30
radio input "true"
type input "9,588.00"
type input "[DATE]"
type input "127554581"
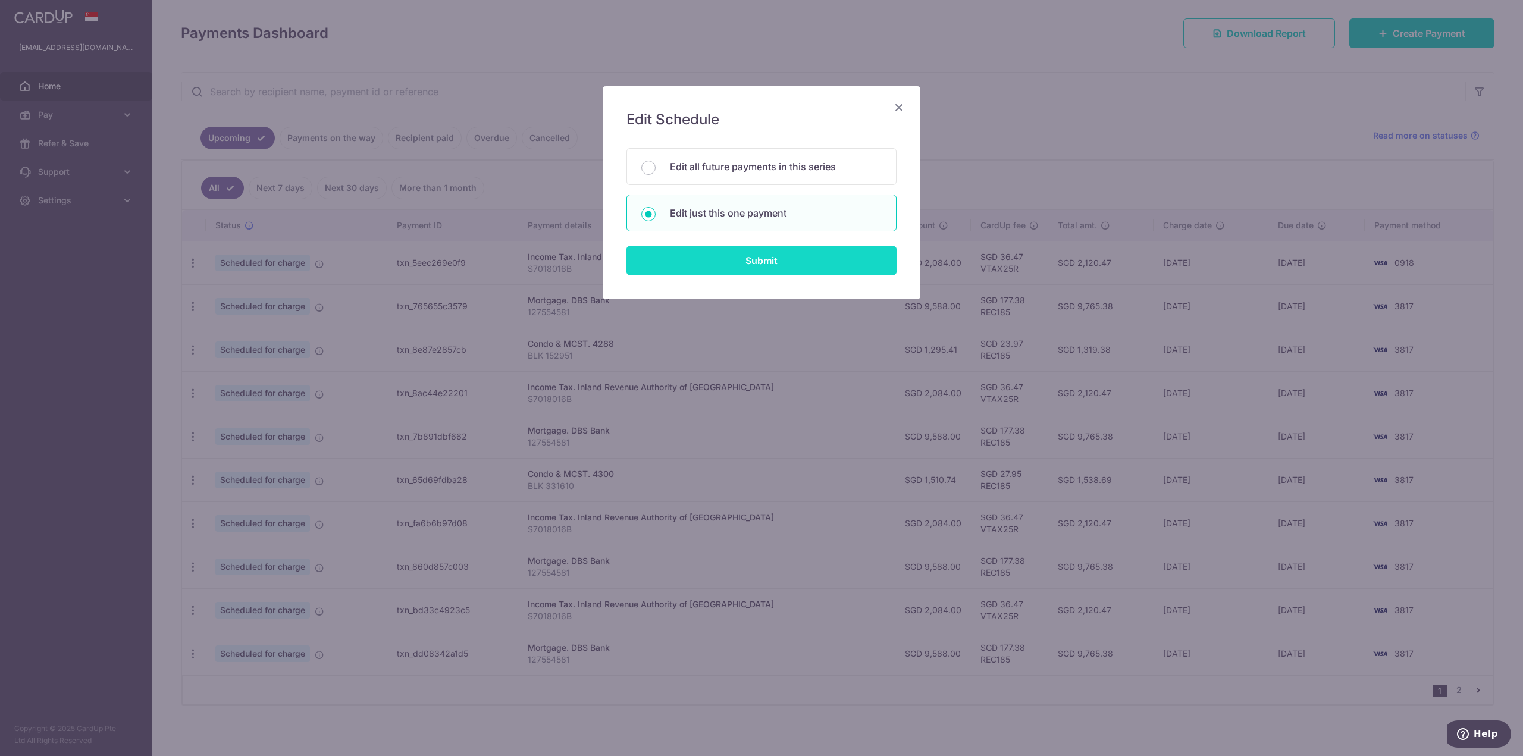
type input "REC185"
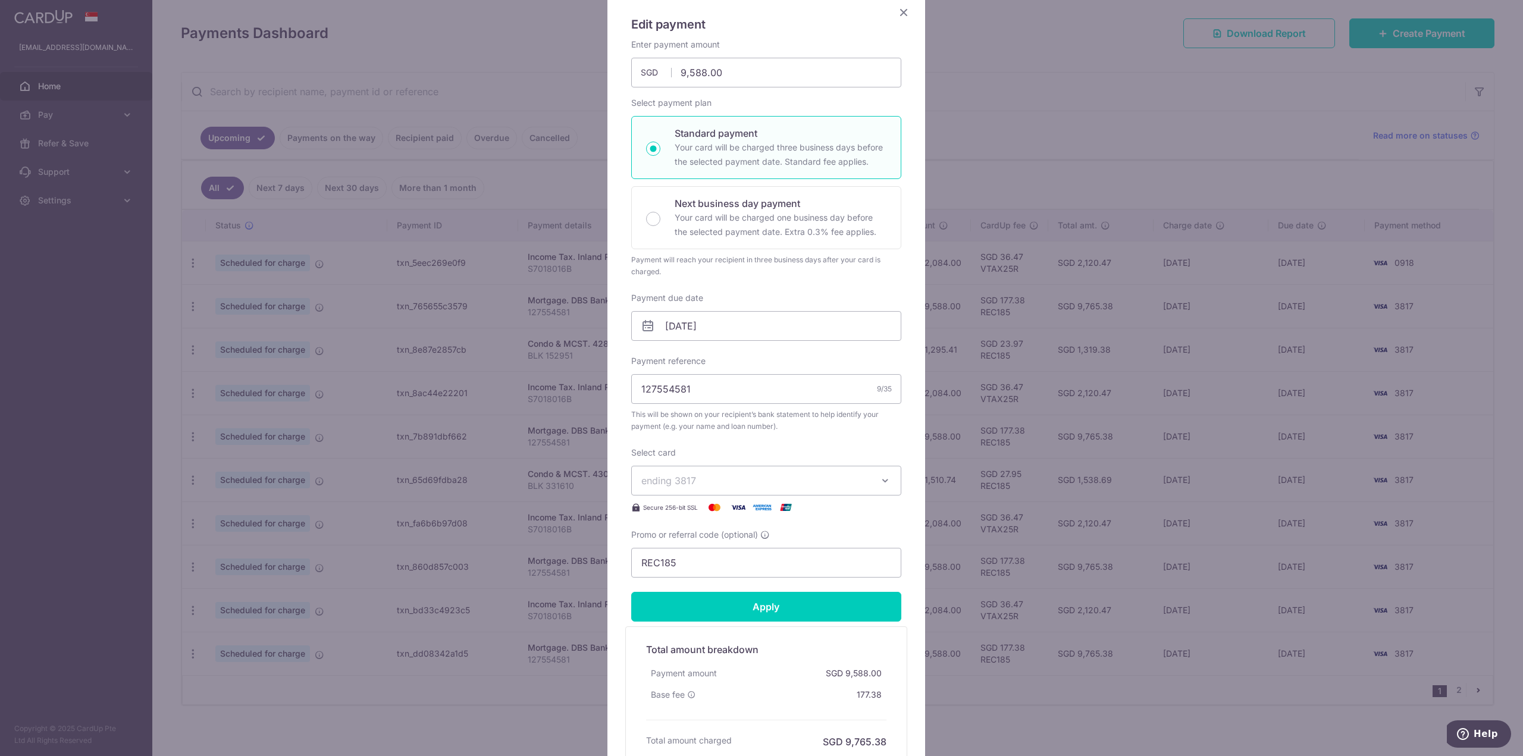
scroll to position [119, 0]
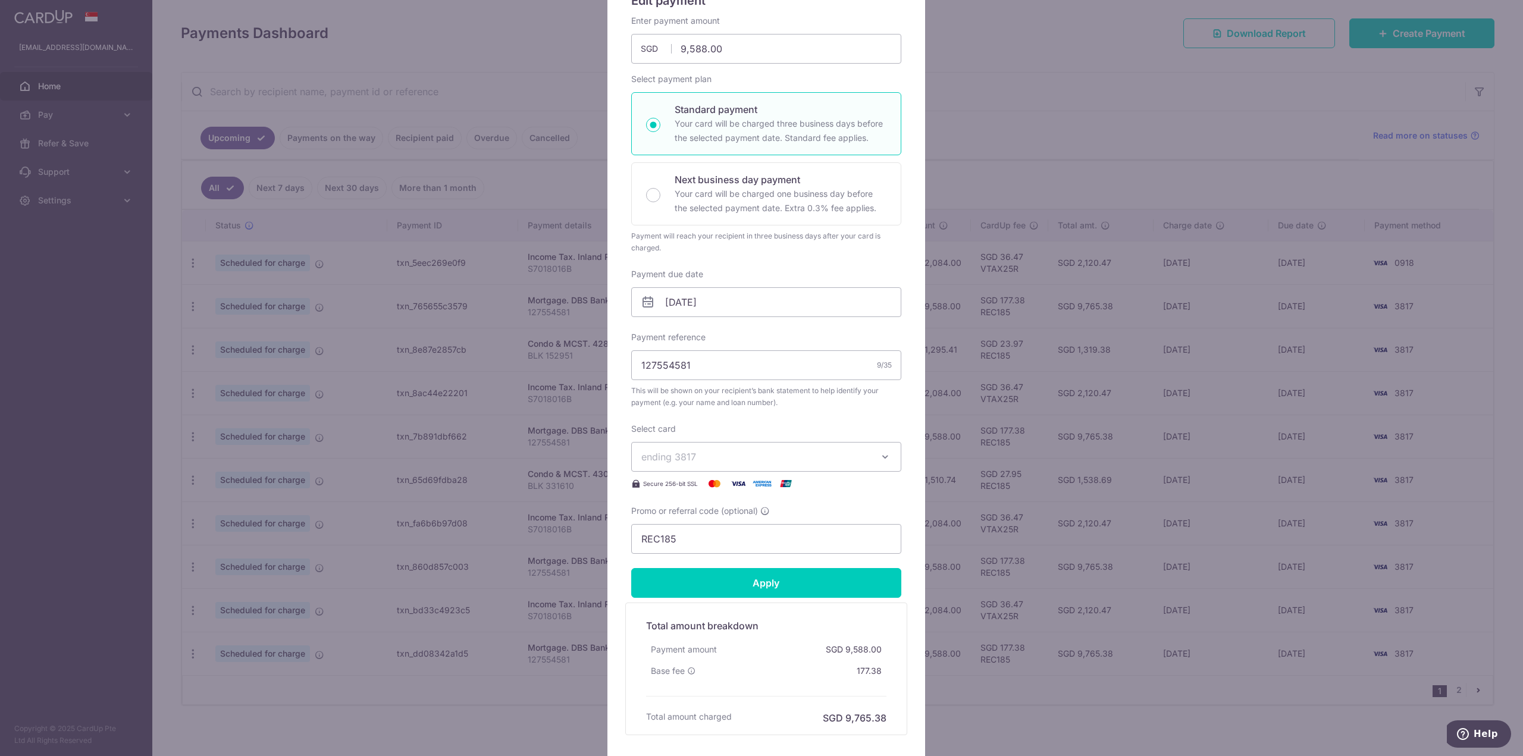
click at [707, 459] on span "ending 3817" at bounding box center [755, 457] width 228 height 14
click at [705, 563] on span "**** 0918" at bounding box center [692, 570] width 44 height 14
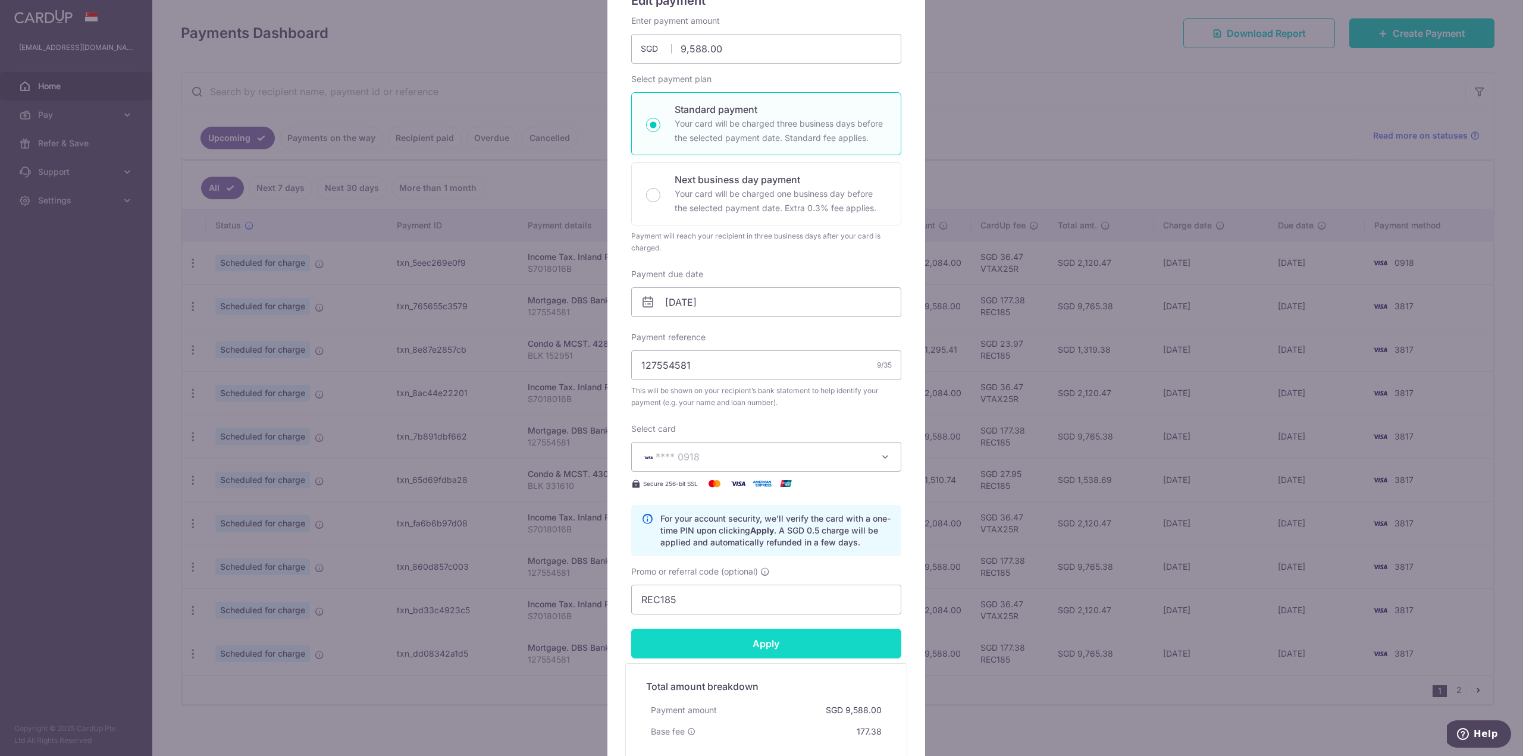
click at [729, 636] on input "Apply" at bounding box center [766, 644] width 270 height 30
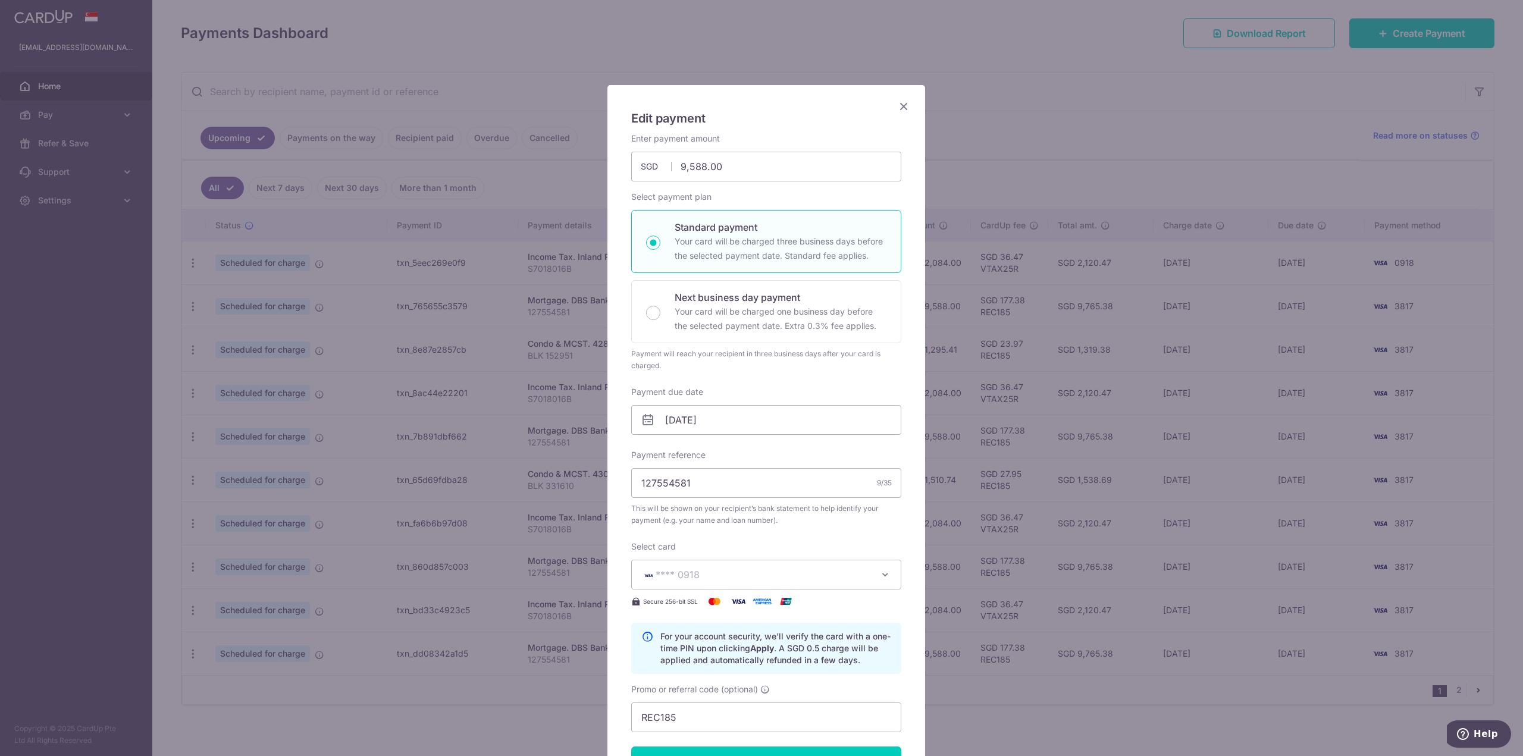
scroll to position [0, 0]
type input "Successfully Applied"
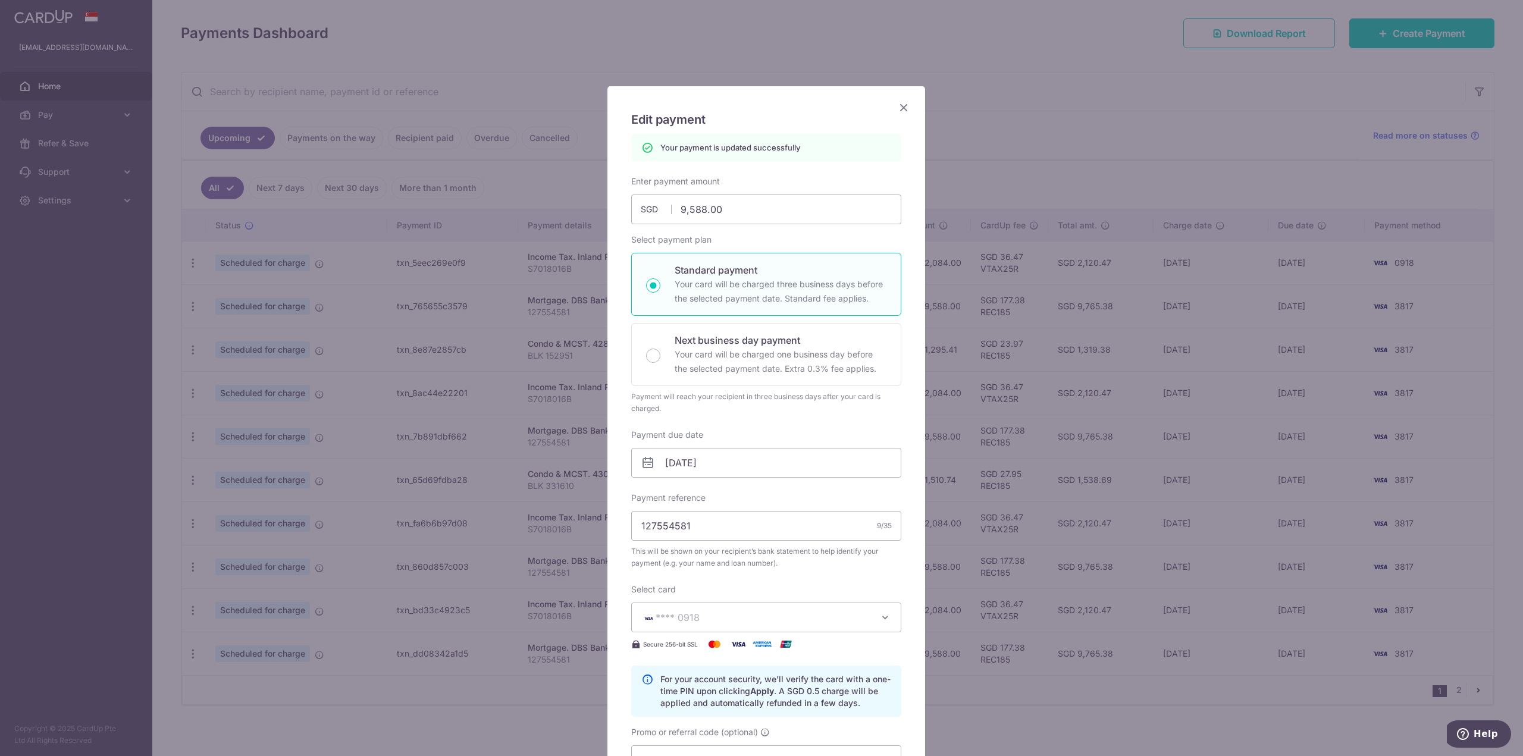
click at [900, 109] on icon "Close" at bounding box center [903, 107] width 14 height 15
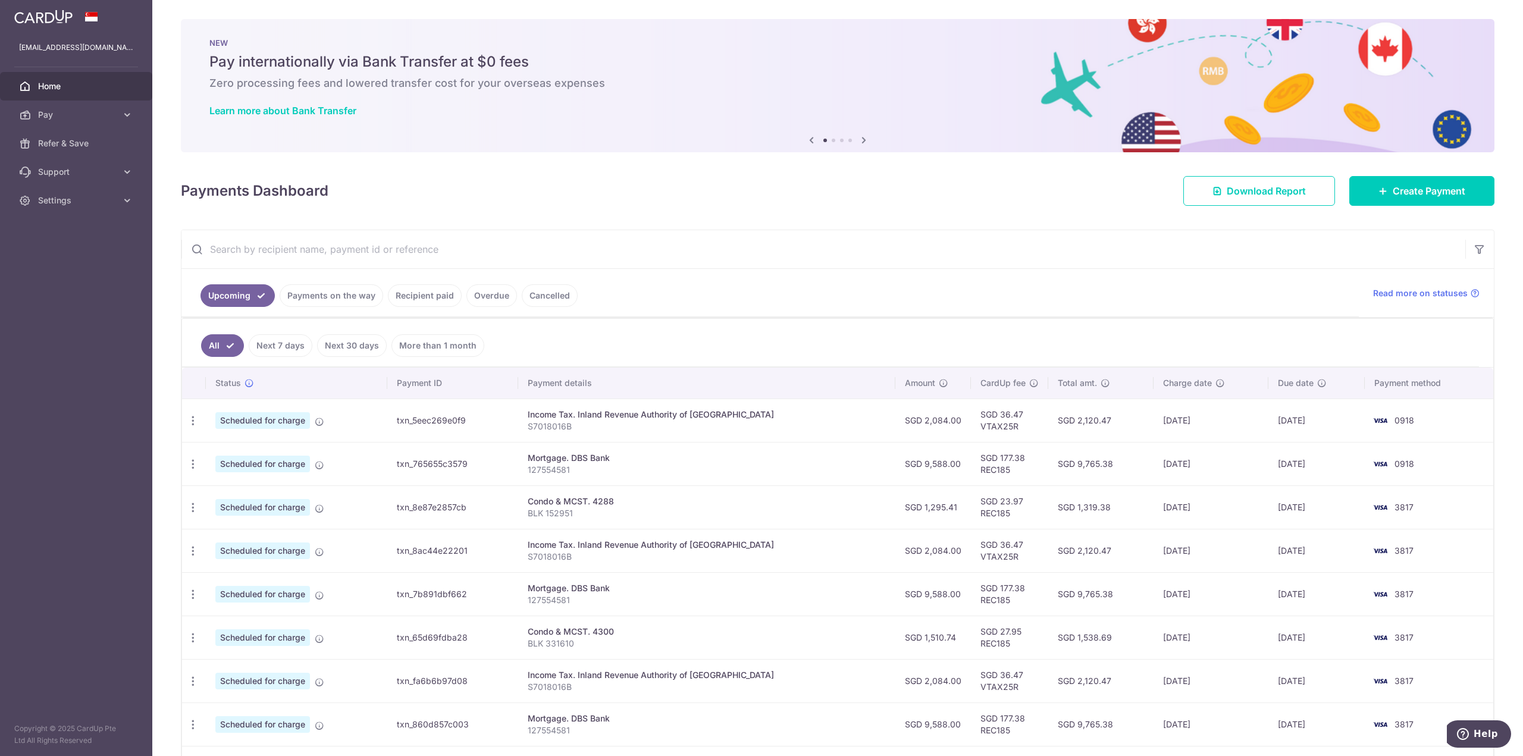
scroll to position [158, 0]
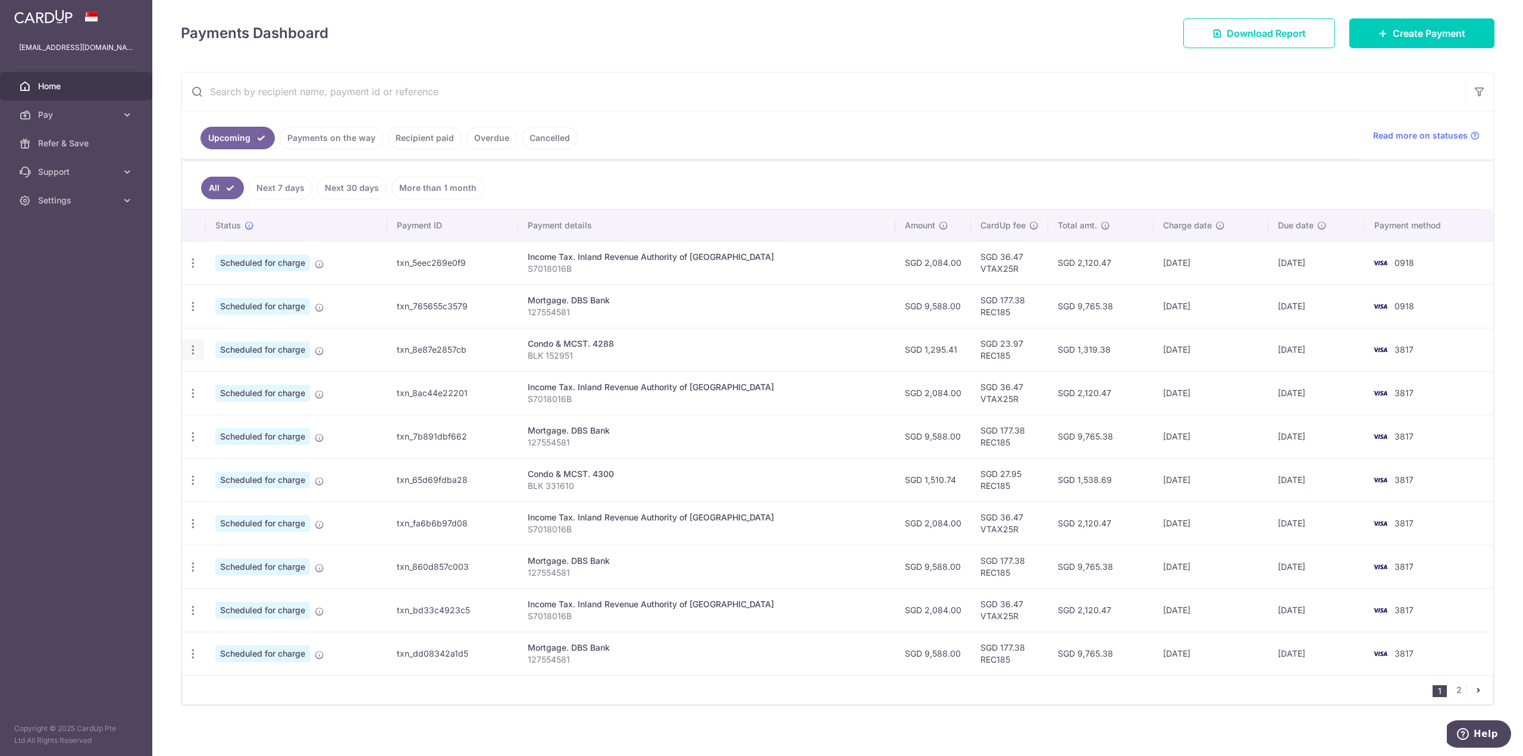
click at [189, 344] on icon "button" at bounding box center [193, 350] width 12 height 12
click at [249, 380] on span "Update payment" at bounding box center [256, 382] width 81 height 14
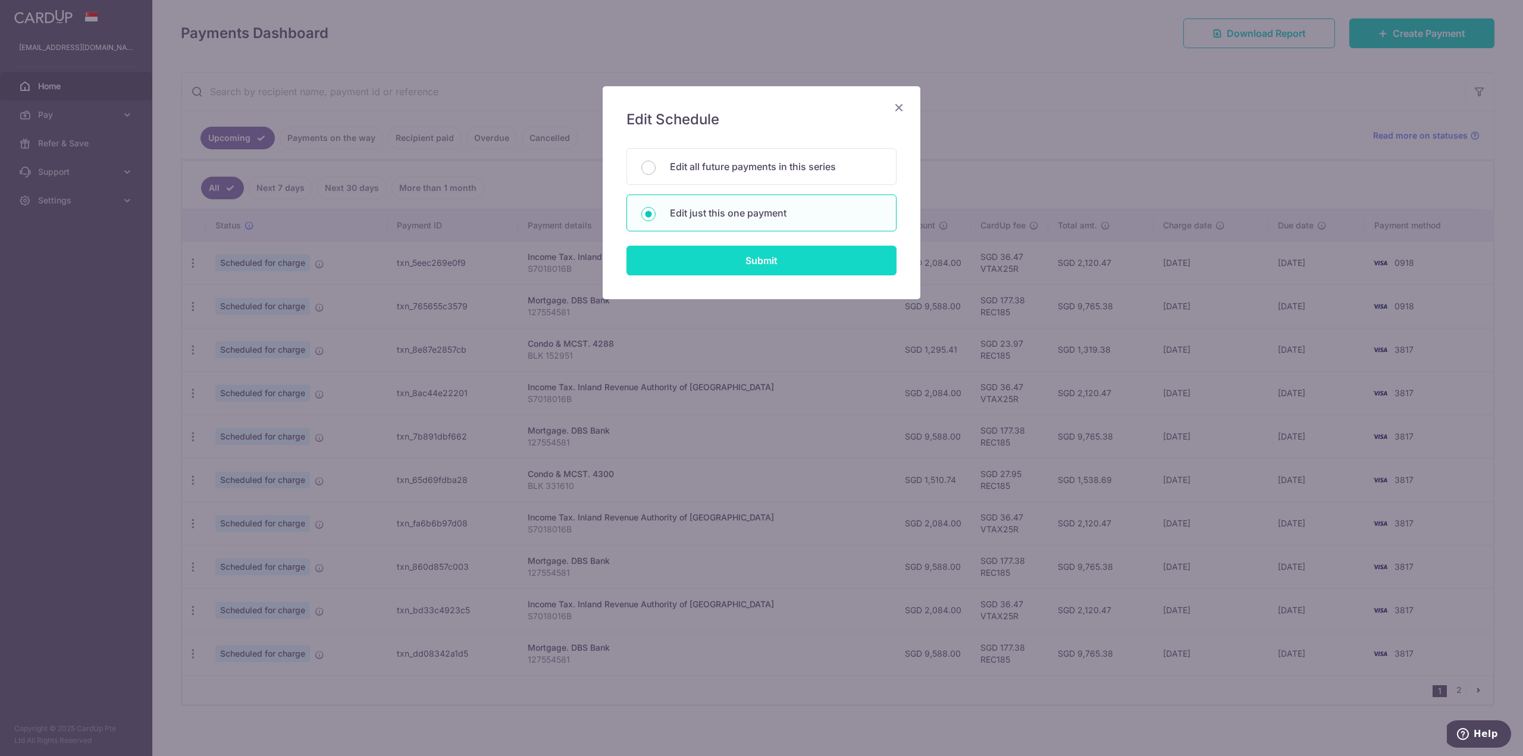
click at [787, 256] on input "Submit" at bounding box center [761, 261] width 270 height 30
radio input "true"
type input "1,295.41"
type input "[DATE]"
type input "BLK 152951"
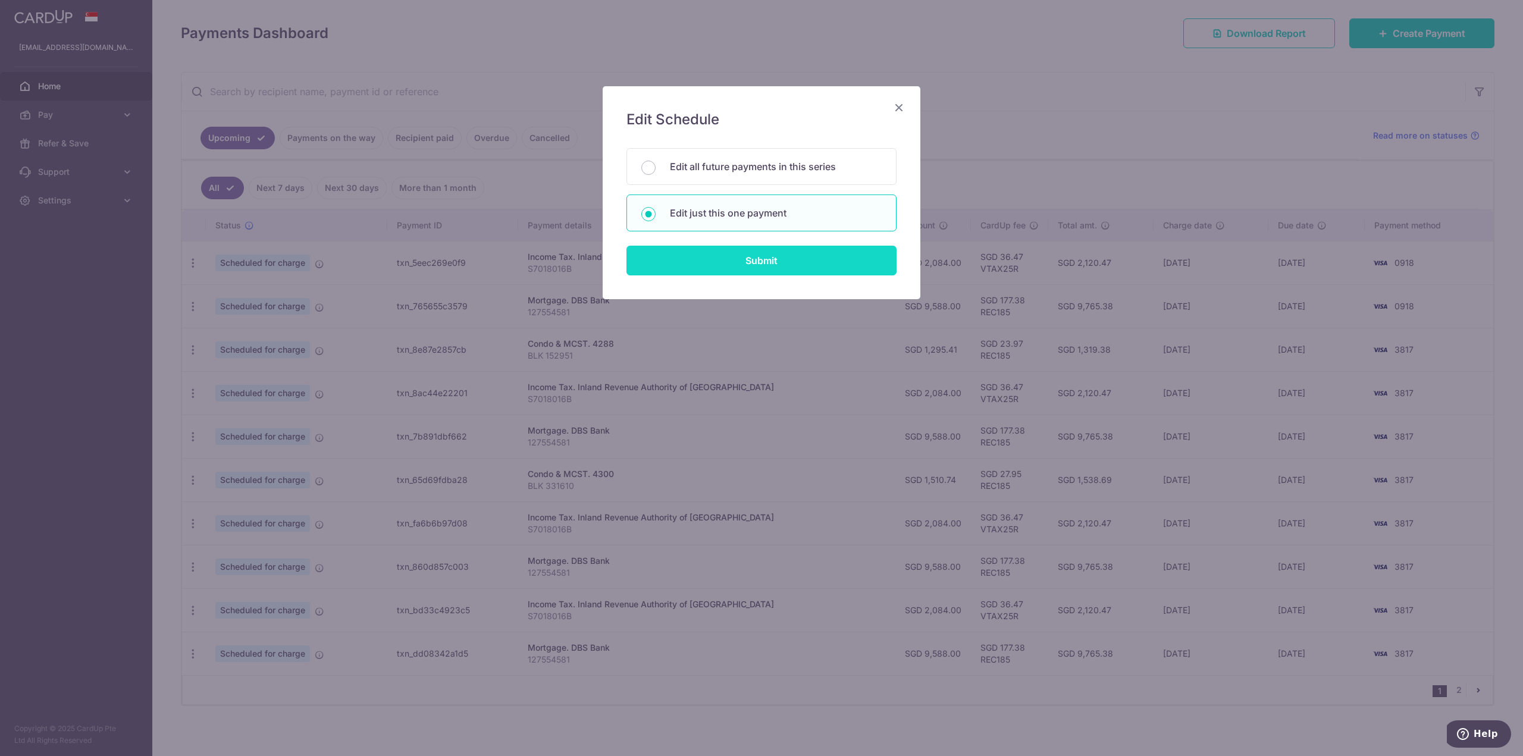
type input "REC185"
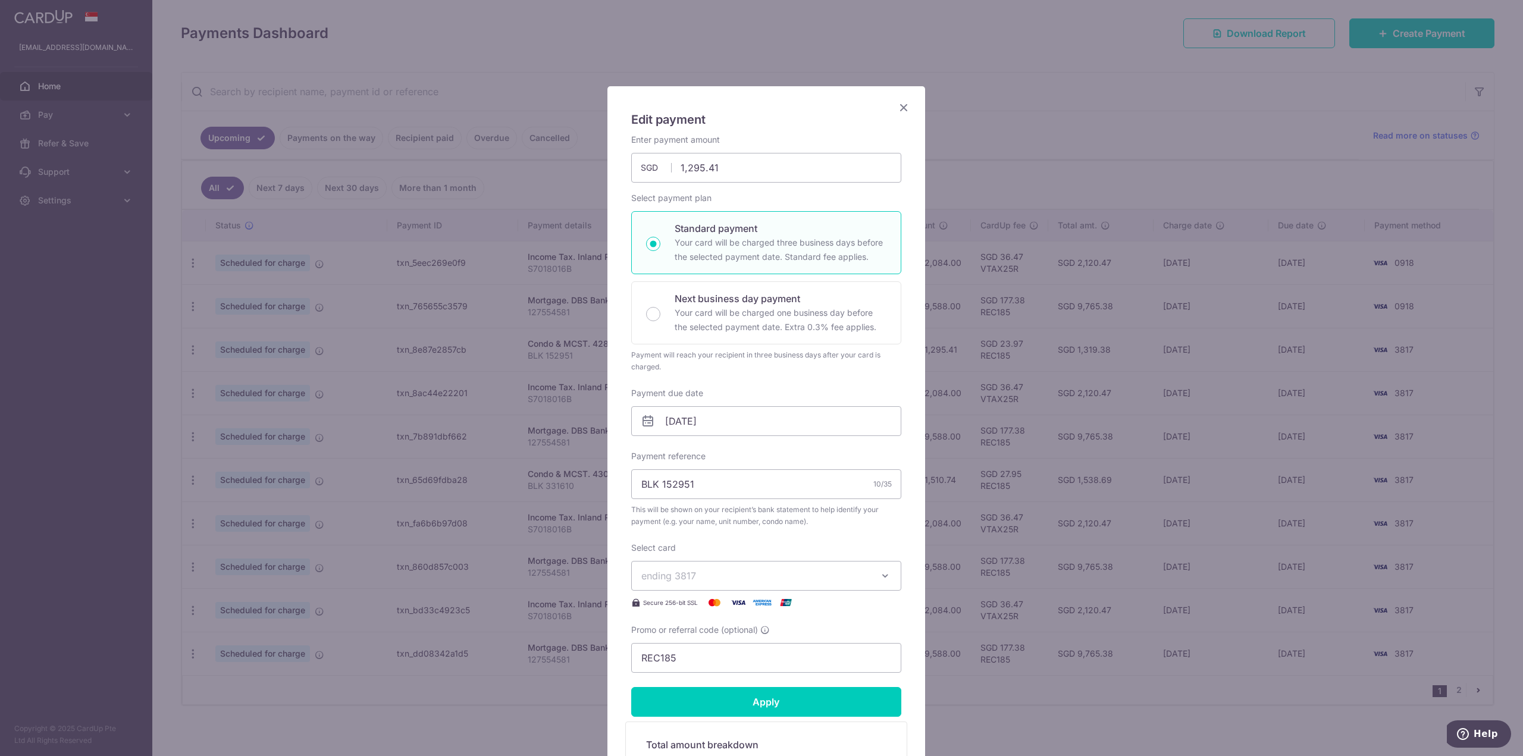
scroll to position [119, 0]
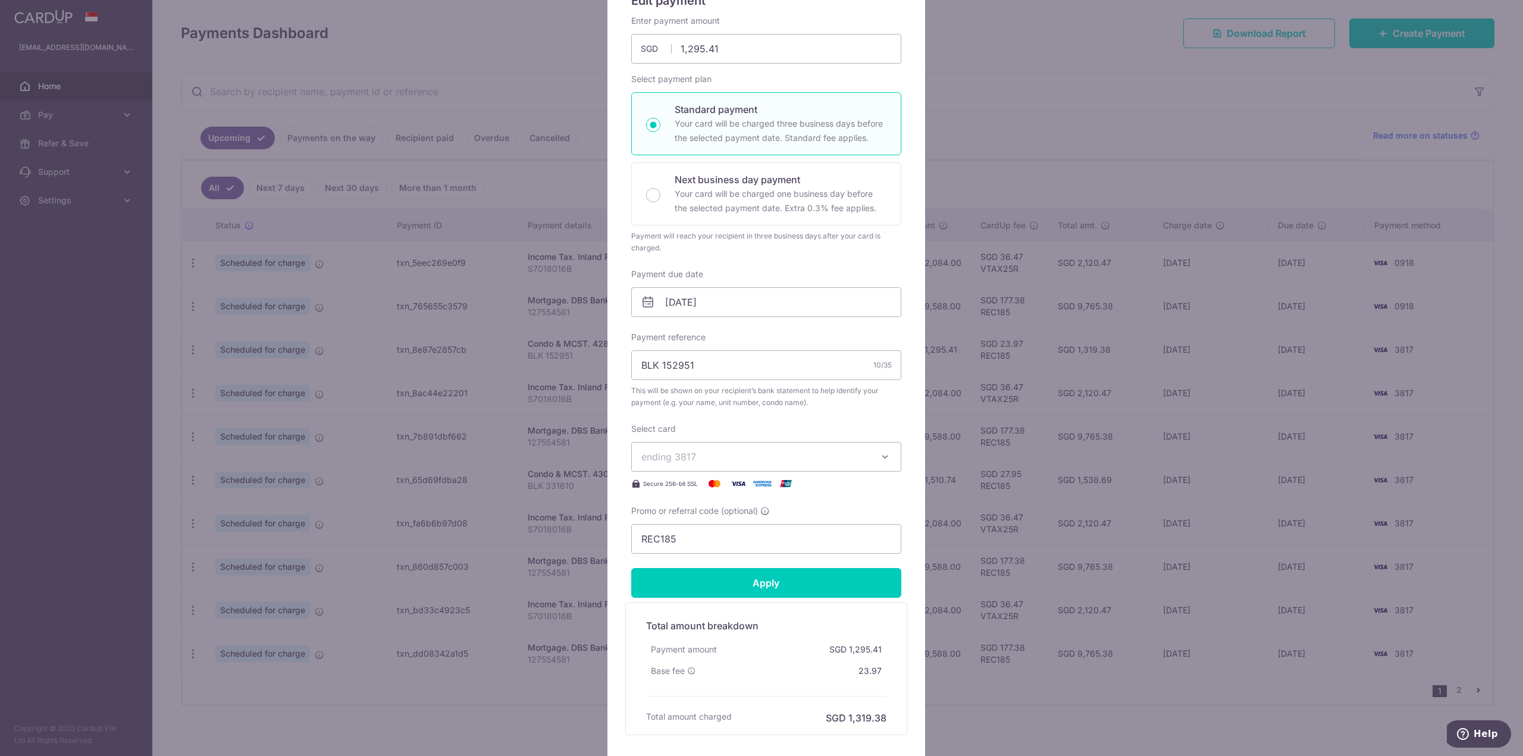
click at [691, 450] on span "ending 3817" at bounding box center [755, 457] width 228 height 14
click at [698, 563] on span "**** 0918" at bounding box center [692, 570] width 44 height 14
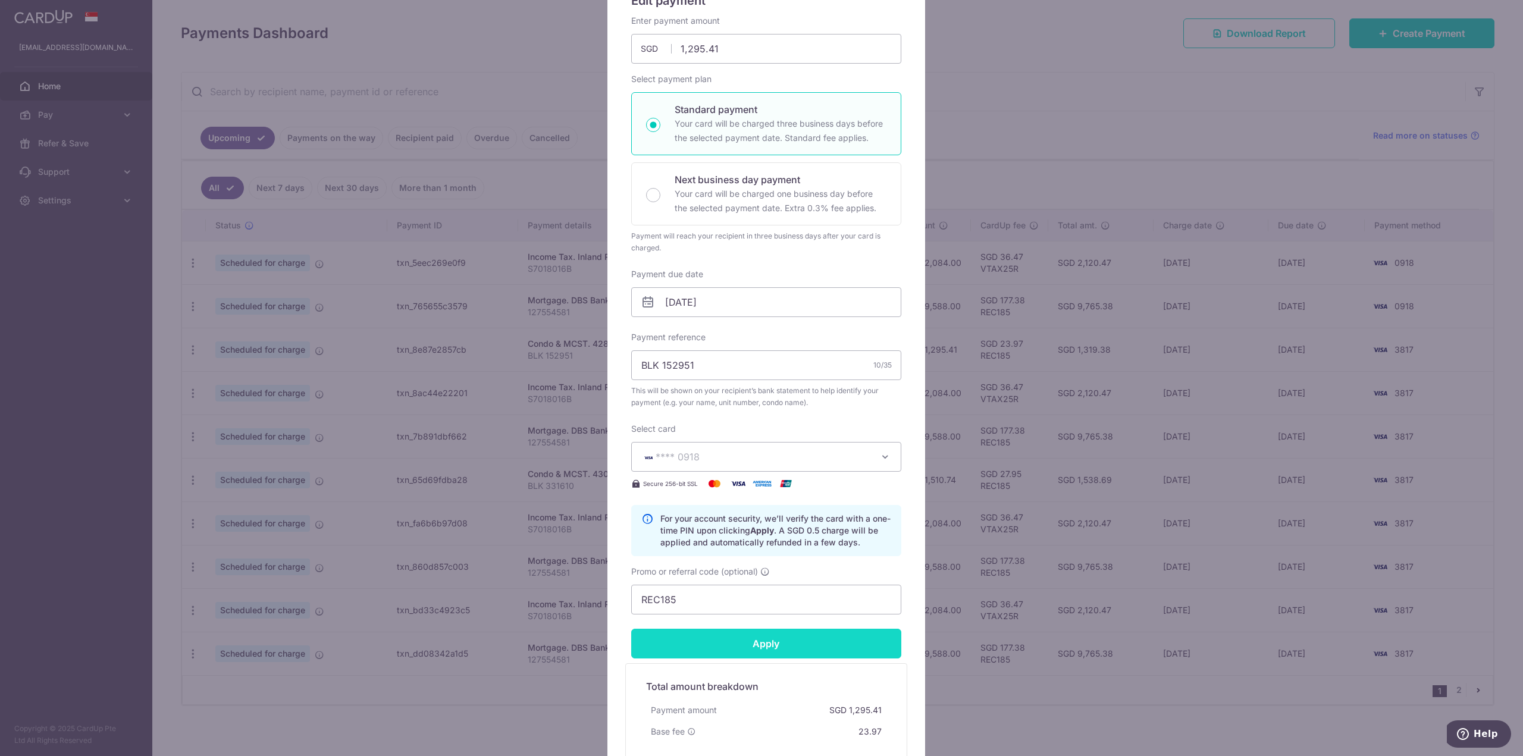
click at [736, 649] on input "Apply" at bounding box center [766, 644] width 270 height 30
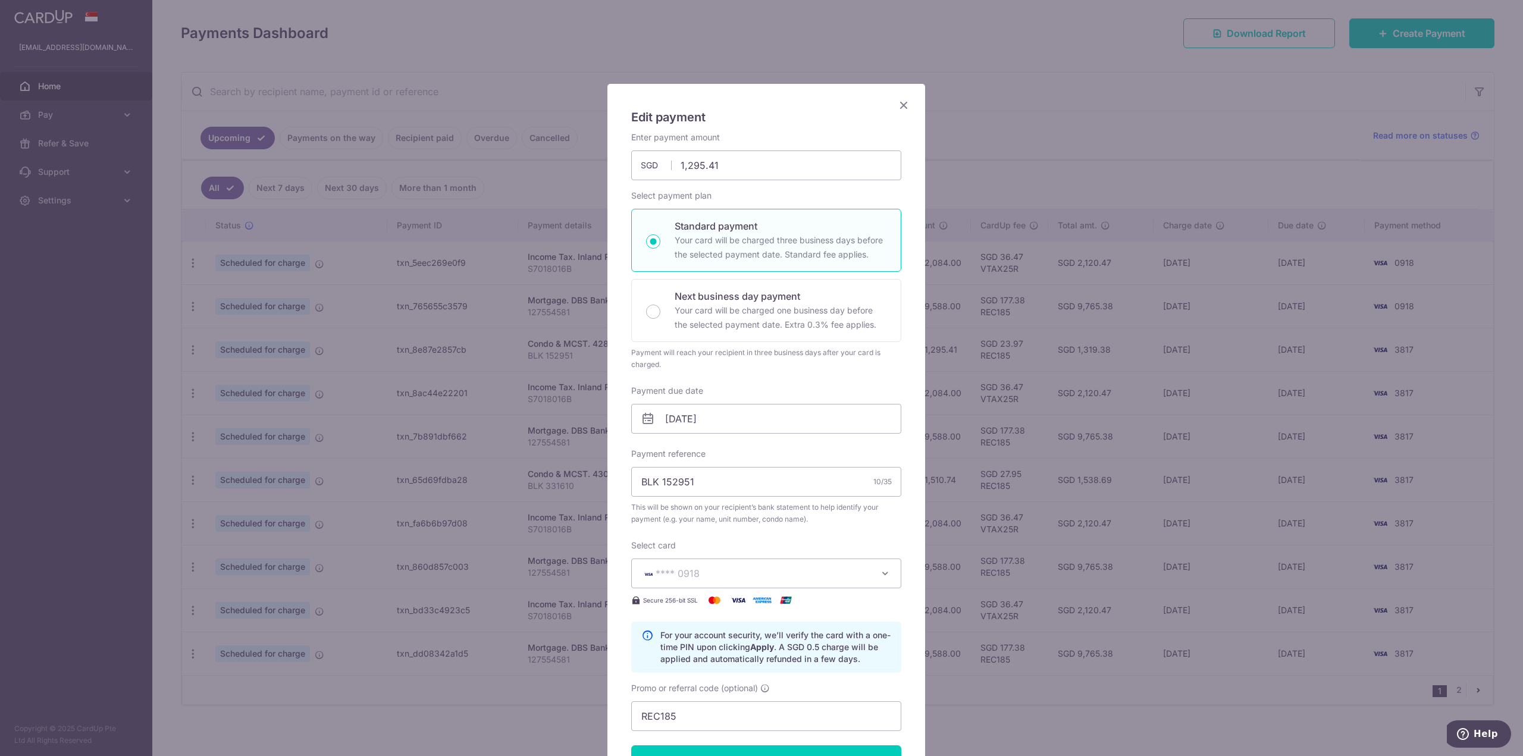
scroll to position [0, 0]
click at [897, 109] on icon "Close" at bounding box center [903, 107] width 14 height 15
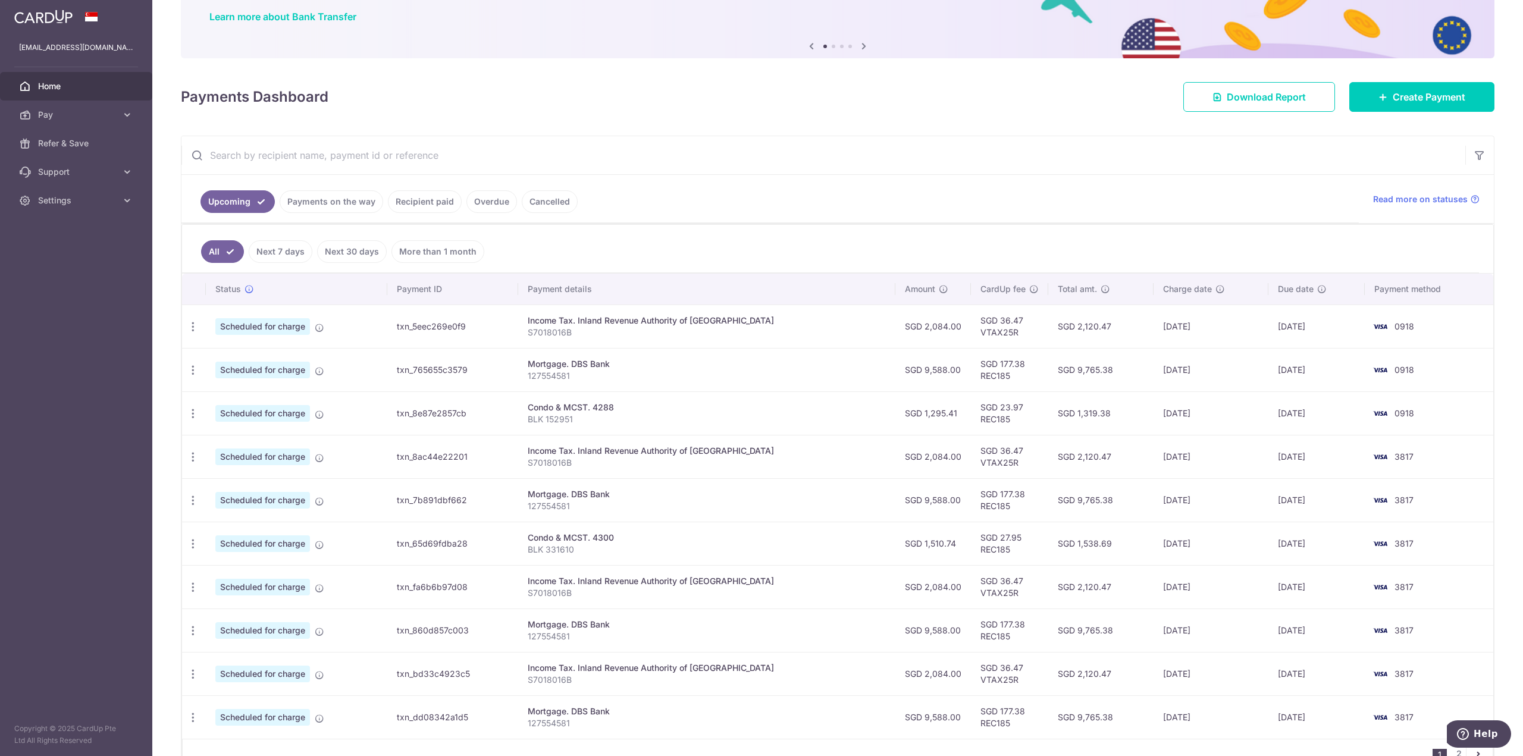
scroll to position [158, 0]
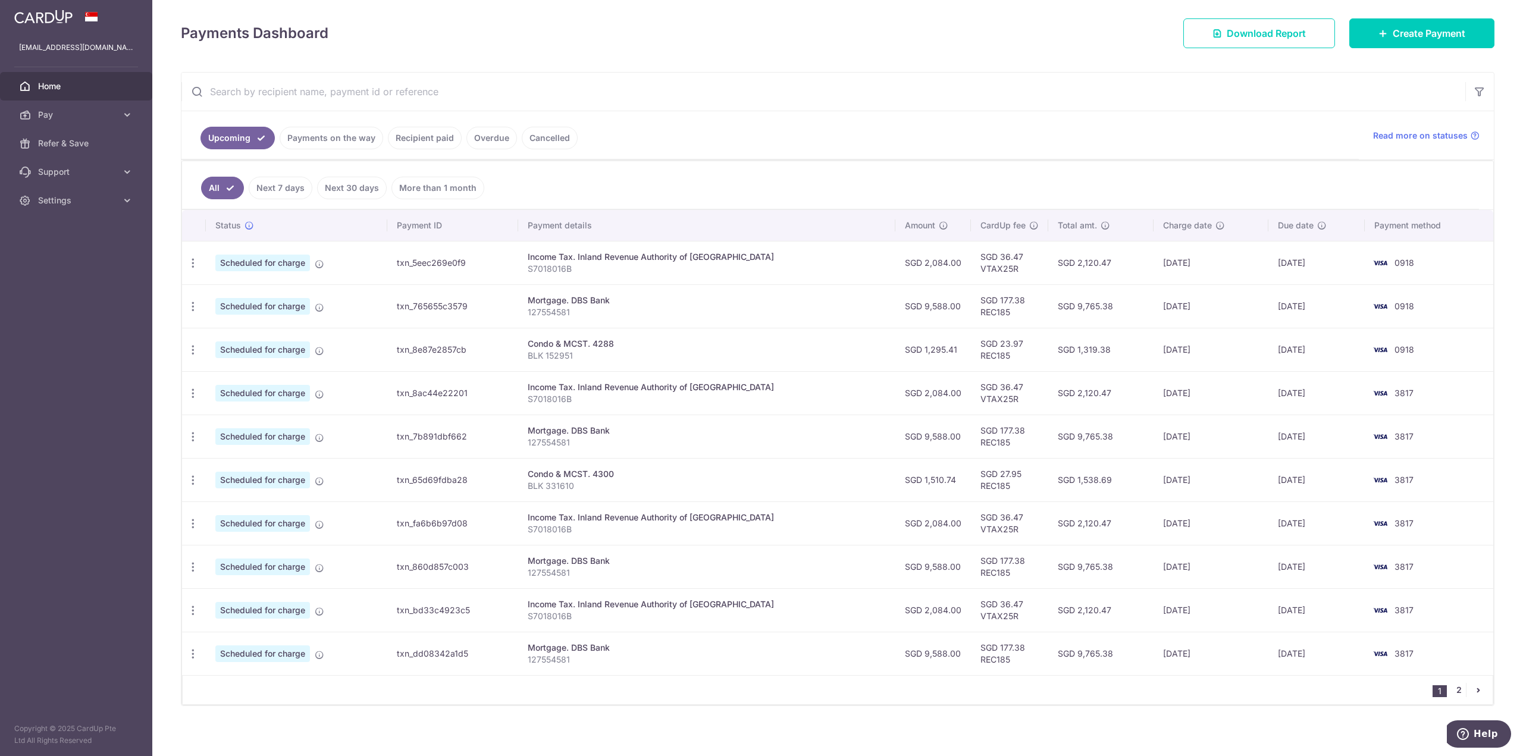
click at [1457, 685] on link "2" at bounding box center [1458, 690] width 14 height 14
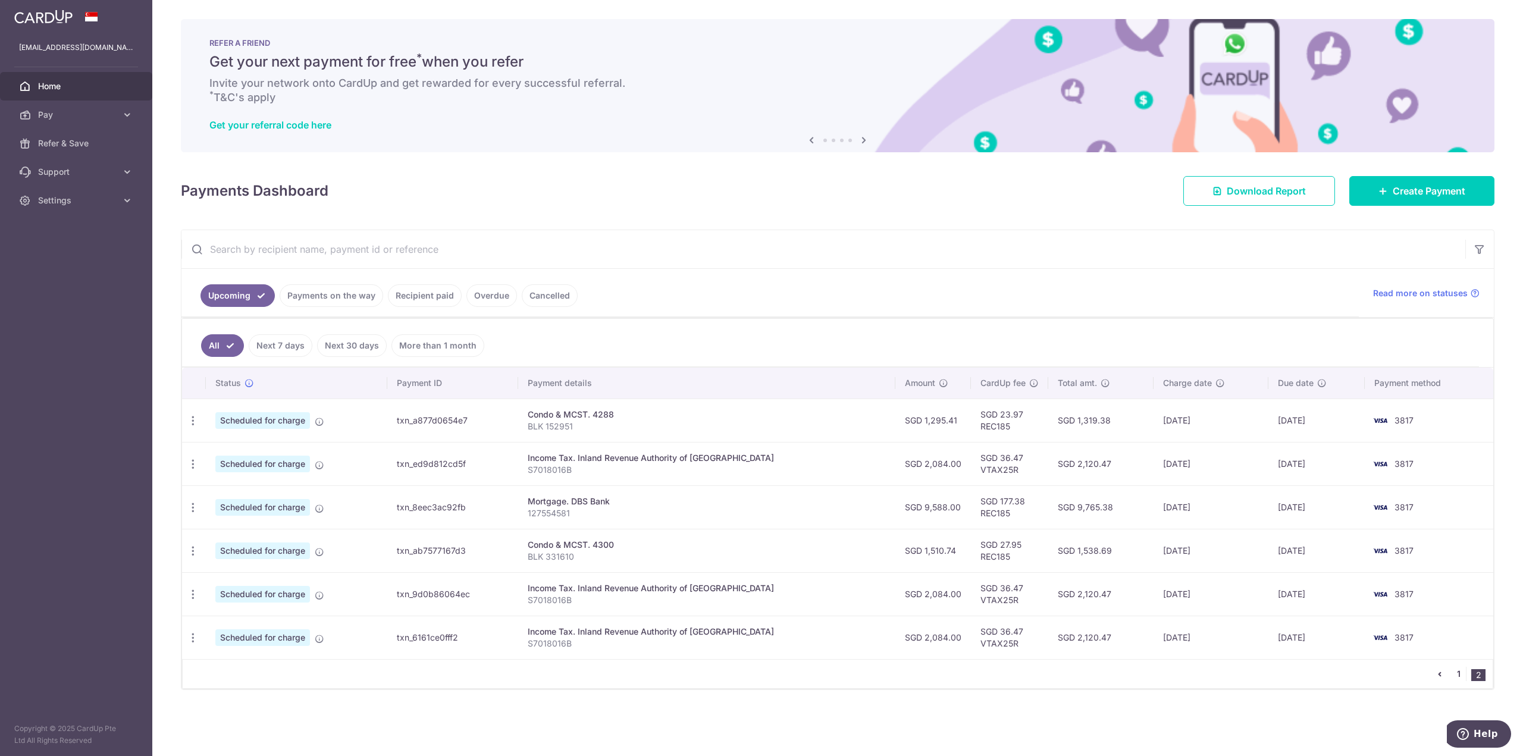
click at [1460, 669] on link "1" at bounding box center [1458, 674] width 14 height 14
